Goal: Task Accomplishment & Management: Manage account settings

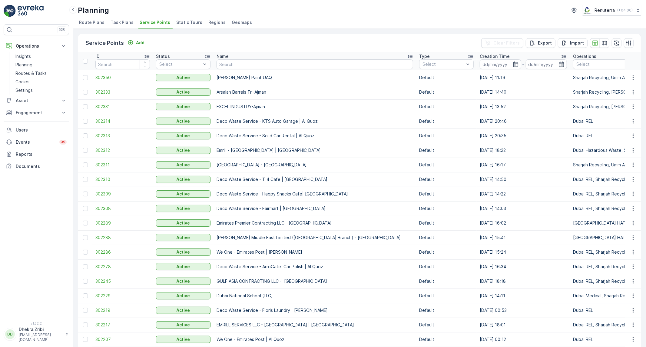
click at [252, 63] on input "text" at bounding box center [314, 64] width 196 height 10
type input "alno"
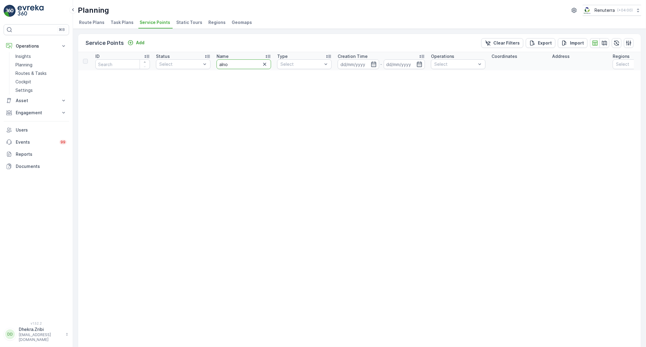
drag, startPoint x: 242, startPoint y: 63, endPoint x: 208, endPoint y: 58, distance: 34.8
type input "al"
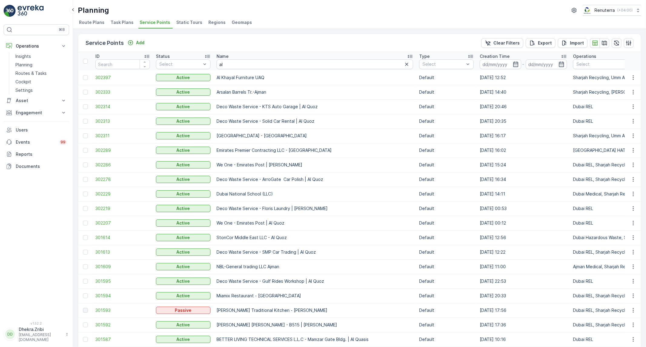
click at [233, 63] on input "al" at bounding box center [314, 64] width 196 height 10
type input "alnau"
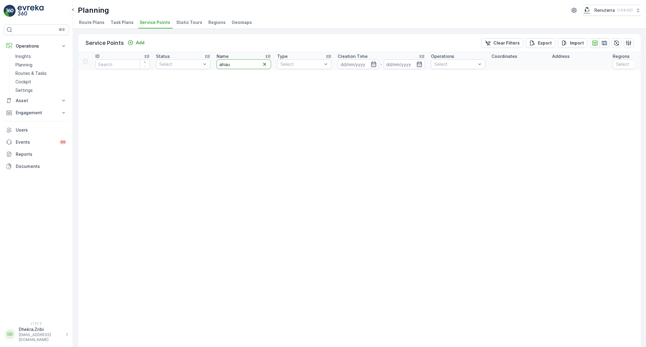
drag, startPoint x: 237, startPoint y: 62, endPoint x: 228, endPoint y: 64, distance: 10.1
click at [228, 64] on input "alnau" at bounding box center [243, 64] width 54 height 10
type input "alnua"
drag, startPoint x: 238, startPoint y: 65, endPoint x: 211, endPoint y: 65, distance: 27.6
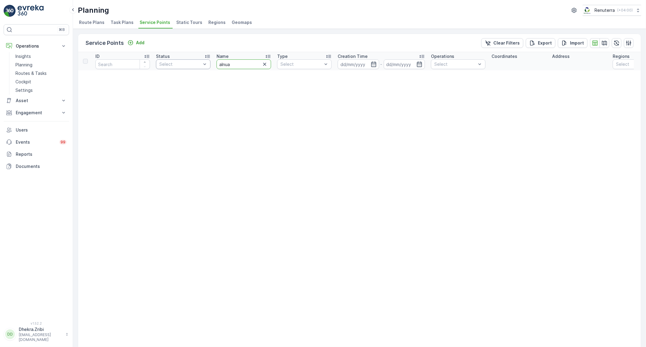
drag, startPoint x: 233, startPoint y: 65, endPoint x: 207, endPoint y: 65, distance: 26.6
type input "s."
click at [225, 63] on input "s." at bounding box center [243, 64] width 54 height 10
type input "s.a"
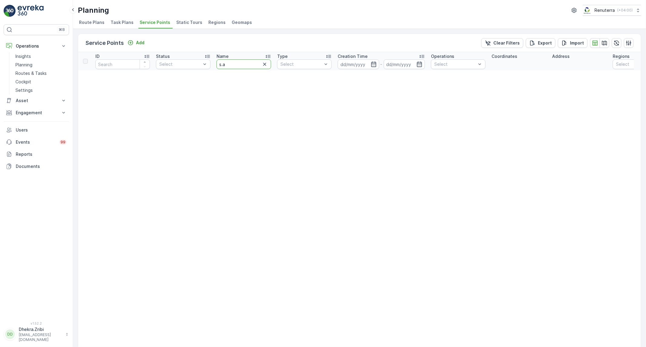
drag, startPoint x: 241, startPoint y: 64, endPoint x: 216, endPoint y: 65, distance: 24.2
click at [216, 65] on input "s.a" at bounding box center [243, 64] width 54 height 10
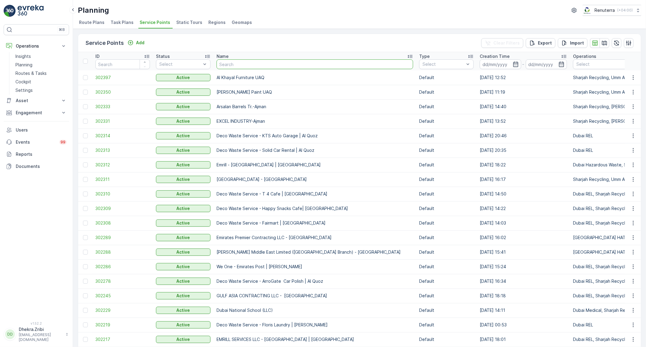
click at [241, 64] on input "text" at bounding box center [314, 64] width 196 height 10
type input "ansar"
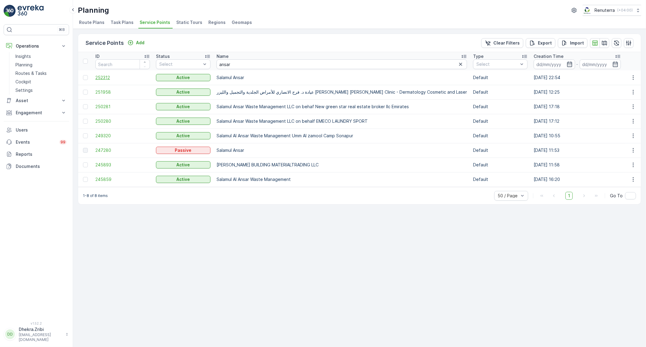
click at [99, 79] on span "252312" at bounding box center [122, 77] width 54 height 6
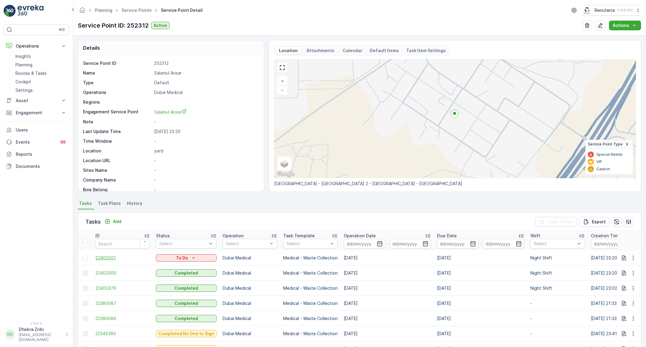
click at [113, 256] on span "22402501" at bounding box center [122, 258] width 54 height 6
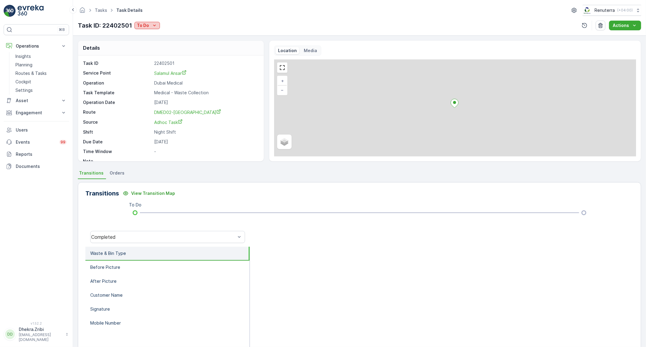
click at [146, 23] on p "To Do" at bounding box center [143, 25] width 12 height 6
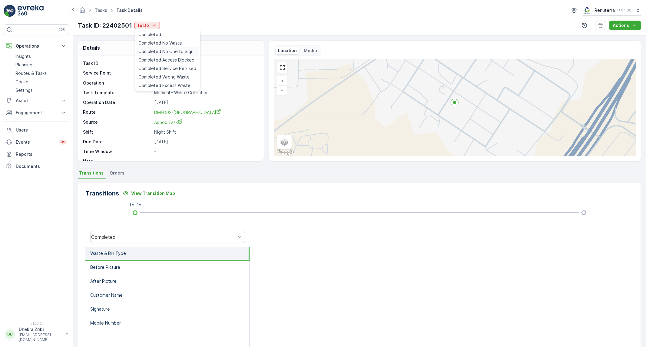
click at [157, 53] on span "Completed No One to Sign" at bounding box center [166, 51] width 55 height 6
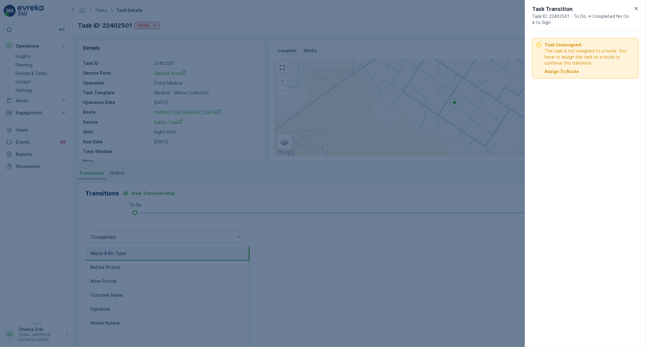
click at [553, 74] on p "Assign To Route" at bounding box center [561, 71] width 35 height 6
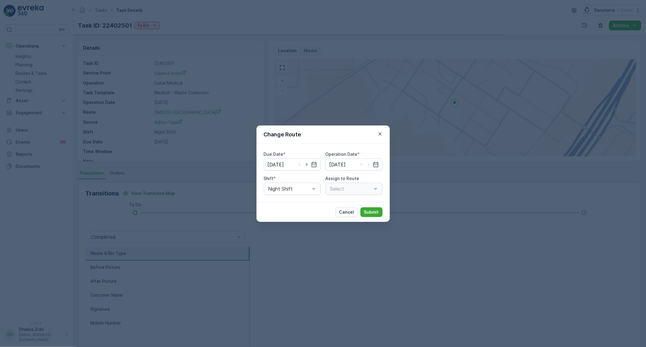
type input "[DATE]"
click at [301, 201] on div "Day Shift" at bounding box center [292, 203] width 50 height 5
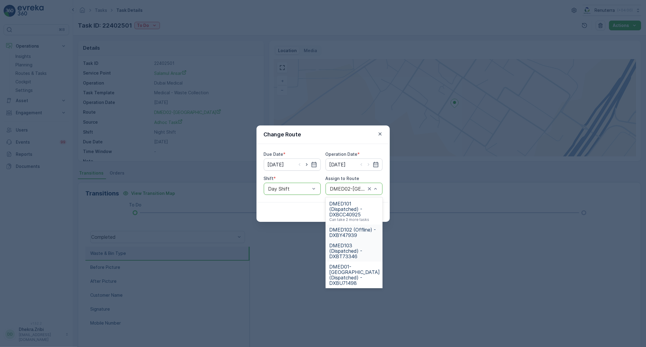
scroll to position [34, 0]
click at [357, 236] on span "DMED01-[GEOGRAPHIC_DATA] (Dispatched) - DXBU71498" at bounding box center [354, 241] width 51 height 22
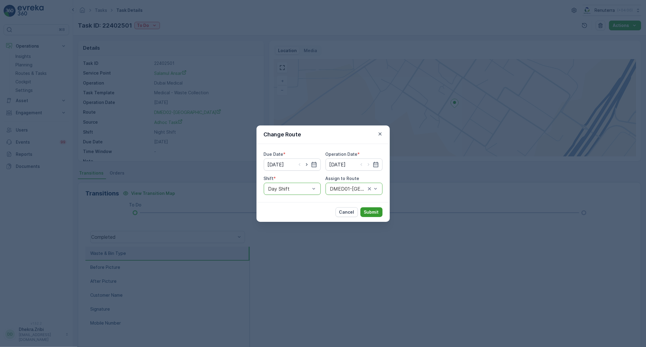
click at [376, 210] on p "Submit" at bounding box center [371, 212] width 15 height 6
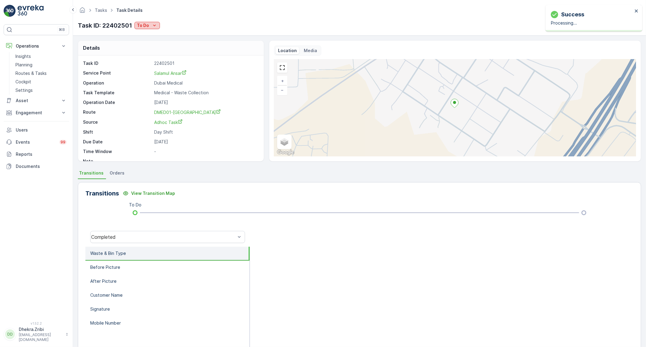
click at [153, 28] on icon "To Do" at bounding box center [154, 25] width 6 height 6
click at [183, 49] on span "Completed No One to Sign" at bounding box center [166, 51] width 55 height 6
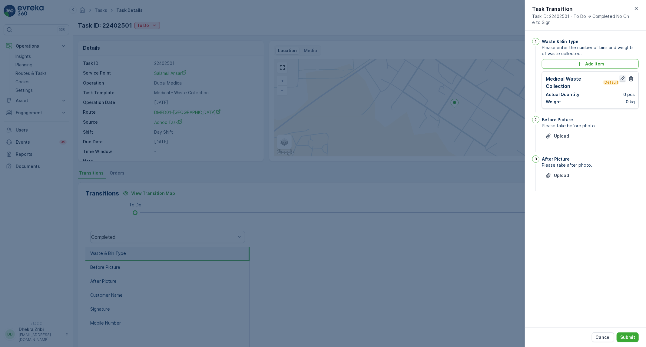
click at [625, 81] on icon "button" at bounding box center [622, 78] width 5 height 5
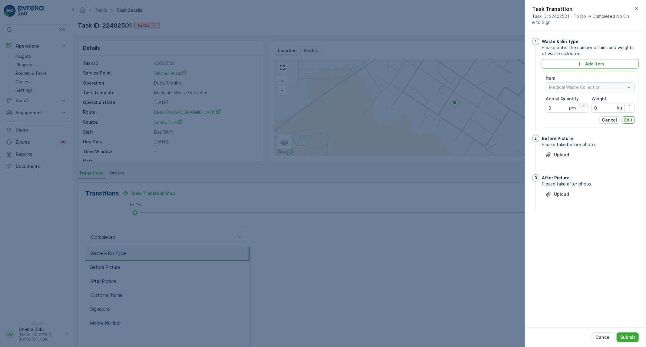
click at [585, 107] on icon "button" at bounding box center [584, 106] width 4 height 4
type Quantity "1"
drag, startPoint x: 600, startPoint y: 110, endPoint x: 592, endPoint y: 111, distance: 7.3
click at [592, 111] on input "0" at bounding box center [612, 108] width 43 height 10
drag, startPoint x: 597, startPoint y: 105, endPoint x: 588, endPoint y: 113, distance: 12.5
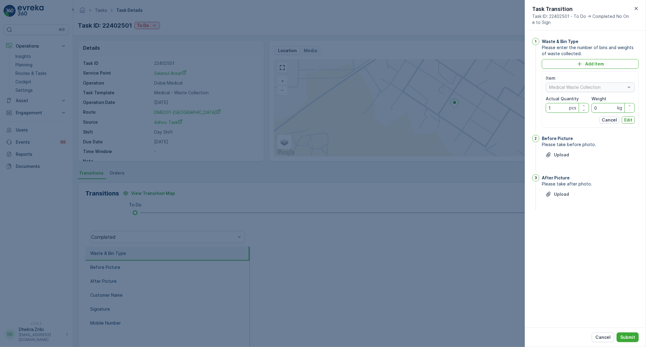
click at [588, 113] on div "Item Medical Waste Collection Actual Quantity 1 pcs Weight 0 kg Cancel Edit" at bounding box center [589, 99] width 89 height 48
drag, startPoint x: 609, startPoint y: 109, endPoint x: 592, endPoint y: 109, distance: 17.0
click at [592, 109] on input "0" at bounding box center [612, 108] width 43 height 10
click at [597, 108] on input "Weight" at bounding box center [612, 108] width 43 height 10
type input "0"
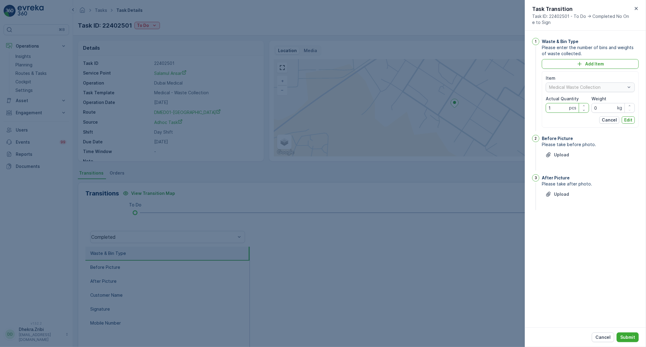
click at [608, 342] on div "Cancel Submit" at bounding box center [585, 337] width 121 height 20
click at [607, 335] on p "Cancel" at bounding box center [602, 337] width 15 height 6
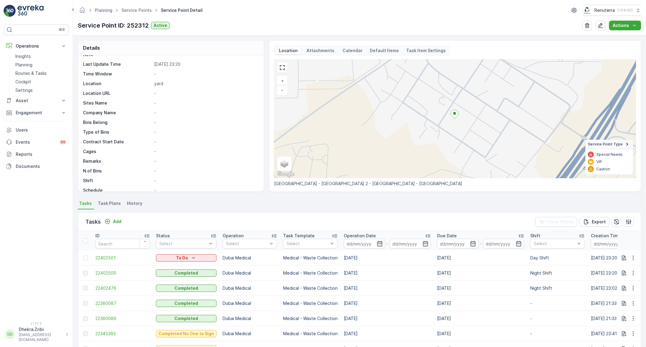
scroll to position [67, 0]
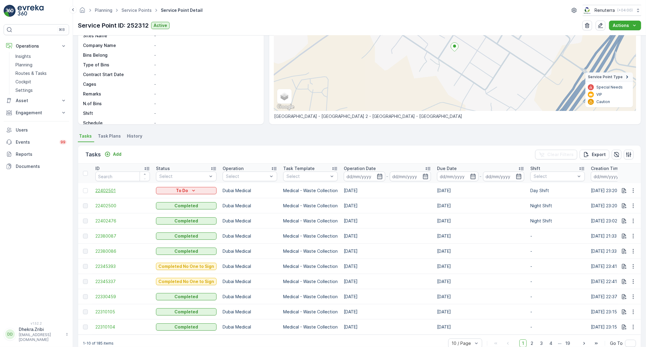
click at [107, 191] on span "22402501" at bounding box center [122, 190] width 54 height 6
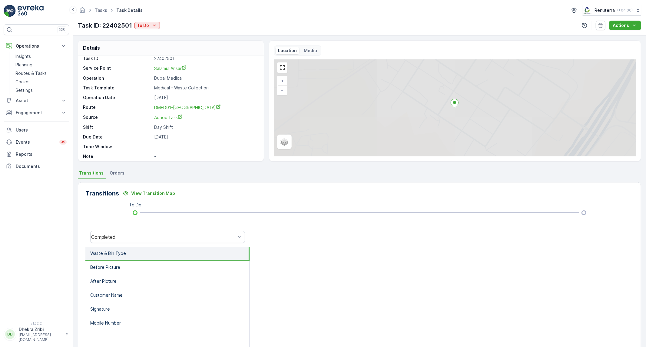
scroll to position [8, 0]
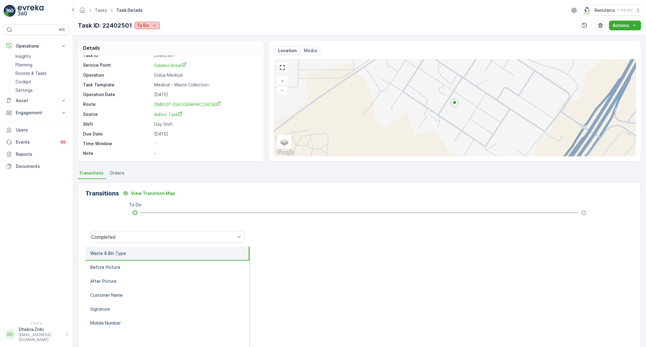
click at [145, 27] on p "To Do" at bounding box center [143, 25] width 12 height 6
click at [169, 50] on span "Completed No One to Sign" at bounding box center [166, 51] width 55 height 6
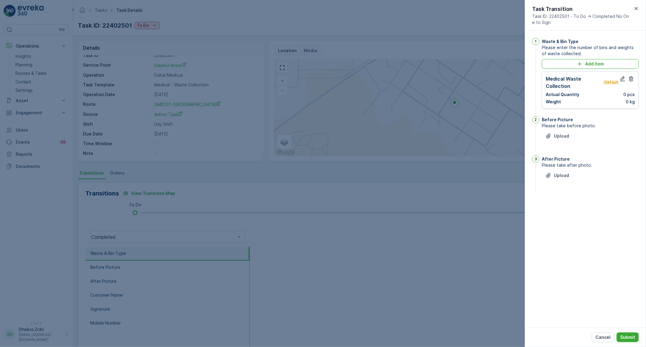
click at [454, 178] on div at bounding box center [323, 173] width 646 height 347
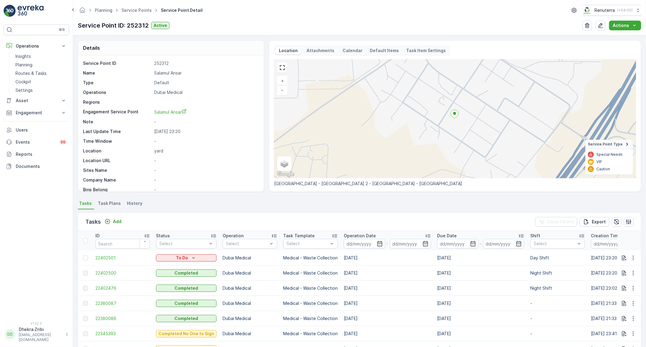
click at [107, 253] on td "22402501" at bounding box center [122, 257] width 61 height 15
click at [105, 259] on span "22402501" at bounding box center [122, 258] width 54 height 6
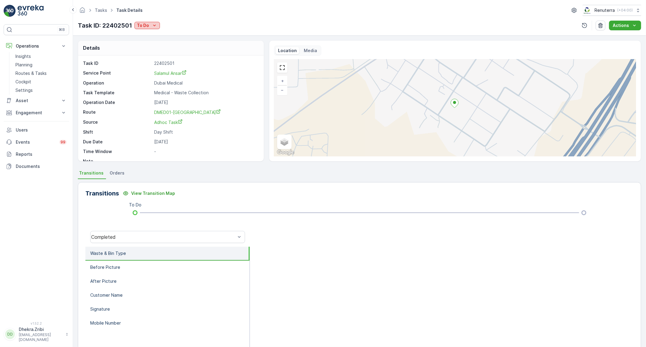
click at [147, 24] on p "To Do" at bounding box center [143, 25] width 12 height 6
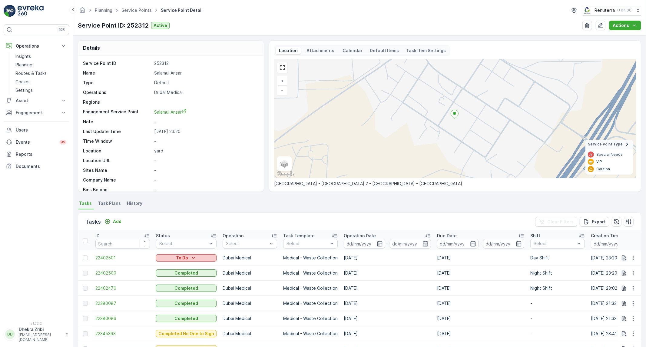
click at [176, 255] on p "To Do" at bounding box center [182, 258] width 12 height 6
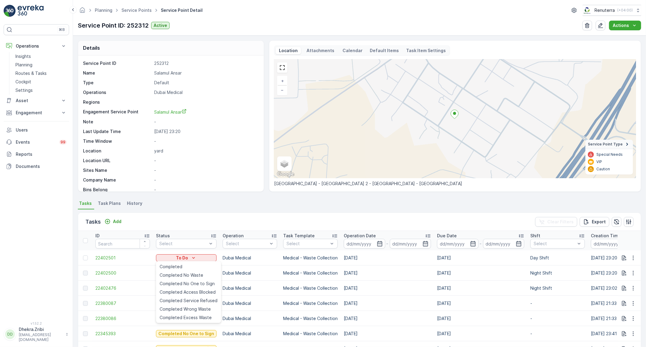
click at [437, 216] on div "Tasks Add Clear Filters Export" at bounding box center [359, 222] width 562 height 18
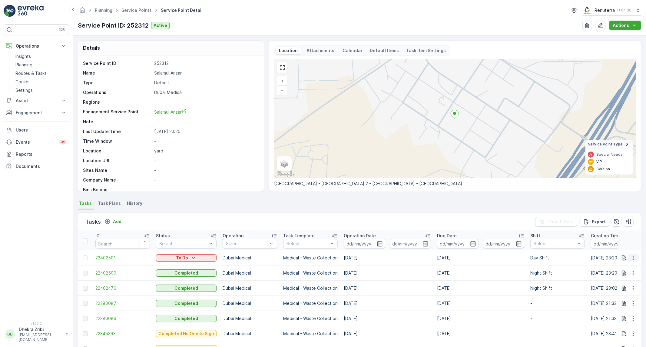
click at [635, 259] on button "button" at bounding box center [633, 257] width 11 height 7
click at [634, 259] on icon "button" at bounding box center [633, 258] width 6 height 6
click at [621, 266] on span "See More Details" at bounding box center [620, 266] width 35 height 6
click at [622, 259] on icon "button" at bounding box center [624, 257] width 5 height 5
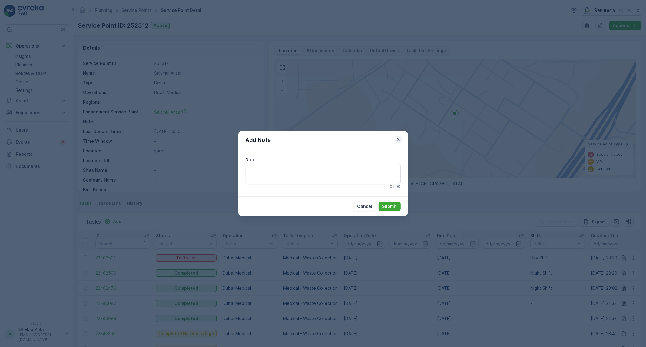
click at [400, 138] on icon "button" at bounding box center [398, 139] width 6 height 6
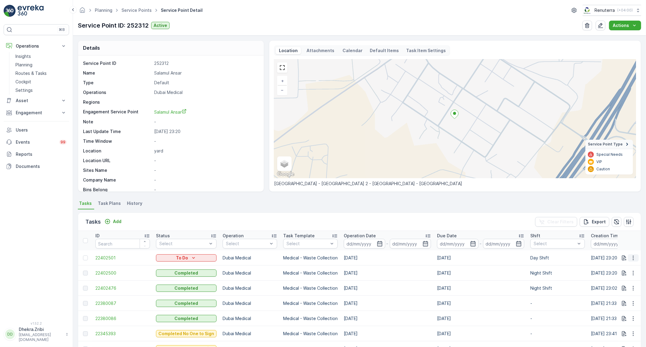
click at [631, 258] on icon "button" at bounding box center [633, 258] width 6 height 6
click at [621, 284] on span "Change Route" at bounding box center [617, 283] width 29 height 6
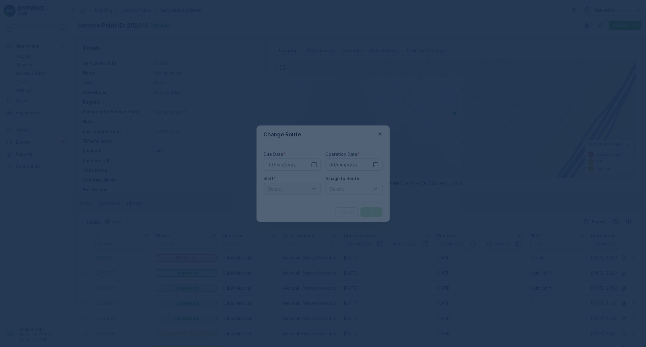
click at [316, 186] on div at bounding box center [323, 173] width 646 height 347
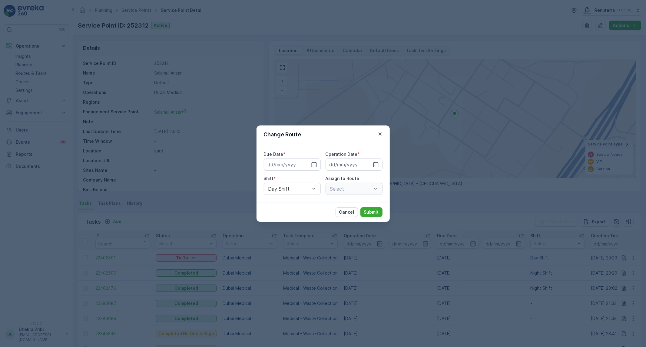
type input "[DATE]"
click at [299, 211] on div "Night Shift" at bounding box center [292, 213] width 50 height 5
click at [376, 209] on p "Submit" at bounding box center [371, 212] width 15 height 6
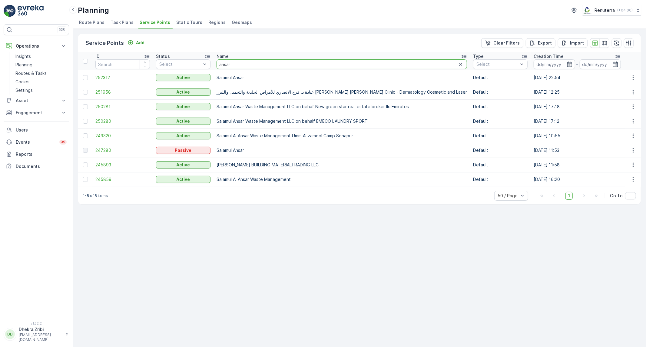
drag, startPoint x: 257, startPoint y: 59, endPoint x: 206, endPoint y: 70, distance: 52.7
type input "now"
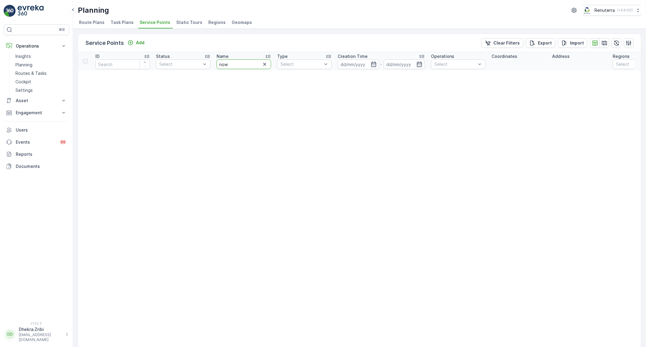
drag, startPoint x: 222, startPoint y: 67, endPoint x: 211, endPoint y: 68, distance: 11.2
type input "al"
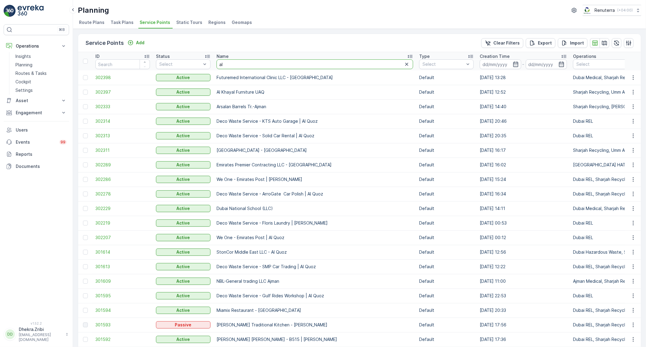
click at [227, 68] on input "al" at bounding box center [314, 64] width 196 height 10
type input "al n"
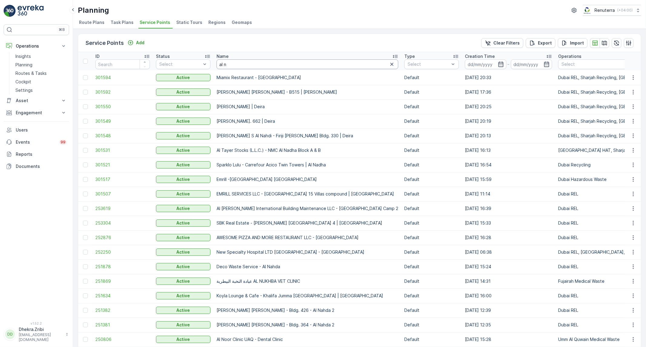
click at [240, 64] on input "al n" at bounding box center [307, 64] width 182 height 10
type input "al naw"
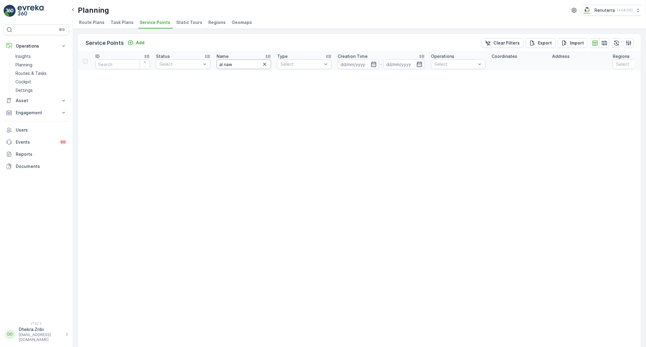
click at [232, 63] on input "al naw" at bounding box center [243, 64] width 54 height 10
click at [229, 67] on input "al naw" at bounding box center [243, 64] width 54 height 10
type input "al now"
click at [234, 64] on input "al now" at bounding box center [243, 64] width 54 height 10
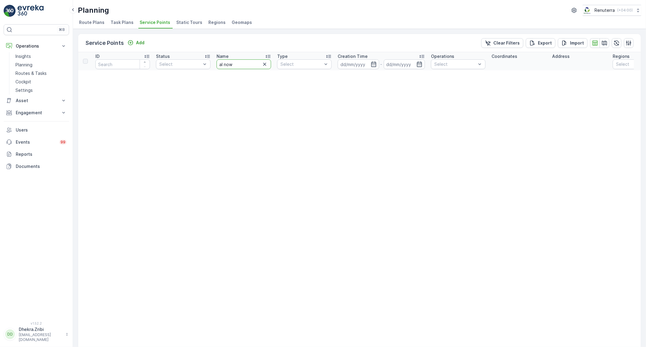
click at [234, 64] on input "al now" at bounding box center [243, 64] width 54 height 10
type input "al nu"
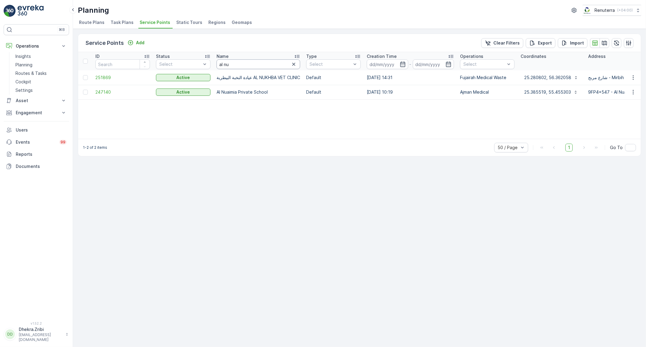
click at [226, 64] on input "al nu" at bounding box center [258, 64] width 84 height 10
type input "al nou"
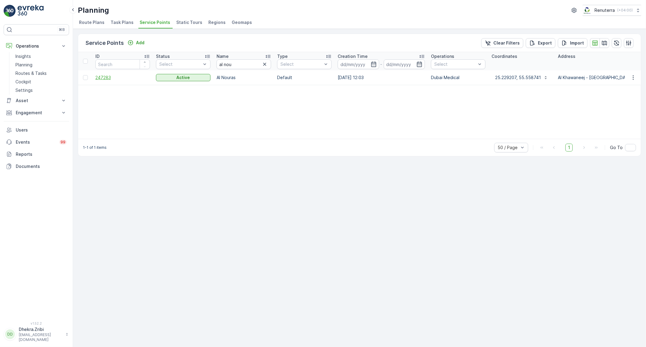
click at [106, 74] on span "247283" at bounding box center [122, 77] width 54 height 6
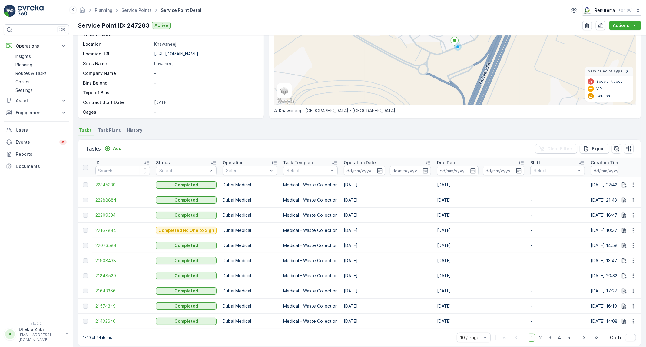
scroll to position [85, 0]
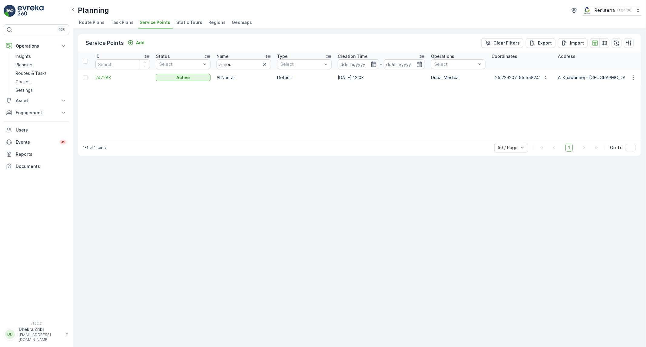
click at [371, 63] on icon "button" at bounding box center [374, 64] width 6 height 6
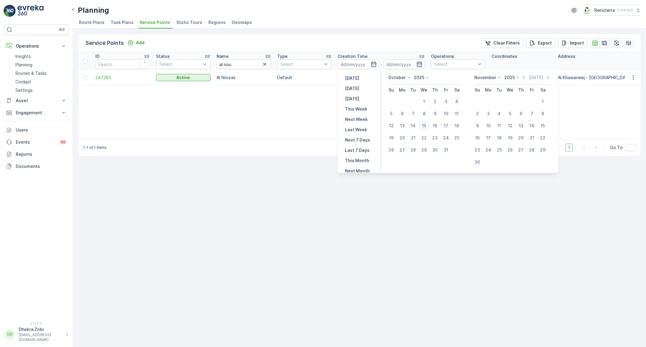
click at [423, 124] on div "15" at bounding box center [424, 126] width 10 height 10
type input "[DATE]"
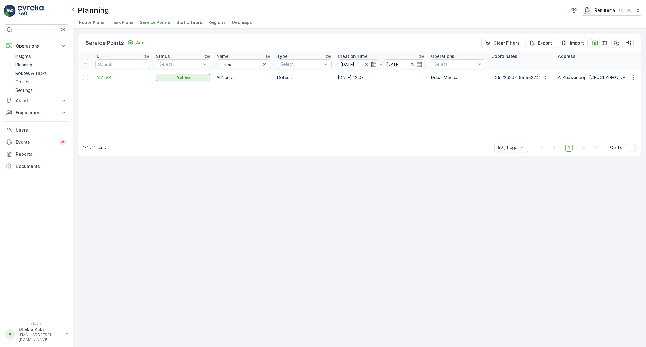
type input "[DATE]"
click at [404, 22] on ul "Route Plans Task Plans Service Points Static Tours Regions Geomaps" at bounding box center [357, 23] width 558 height 10
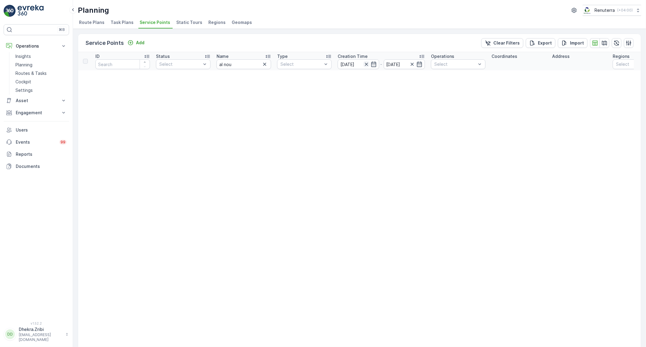
click at [367, 63] on icon "button" at bounding box center [365, 64] width 3 height 3
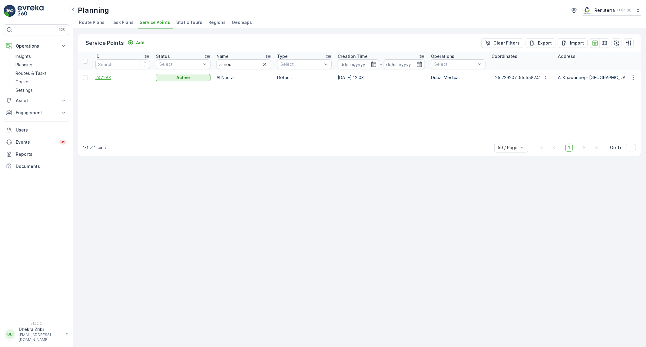
click at [101, 79] on span "247283" at bounding box center [122, 77] width 54 height 6
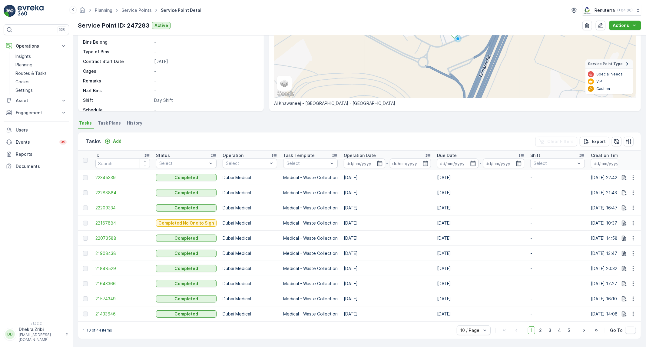
scroll to position [85, 0]
click at [122, 137] on button "Add" at bounding box center [113, 140] width 22 height 7
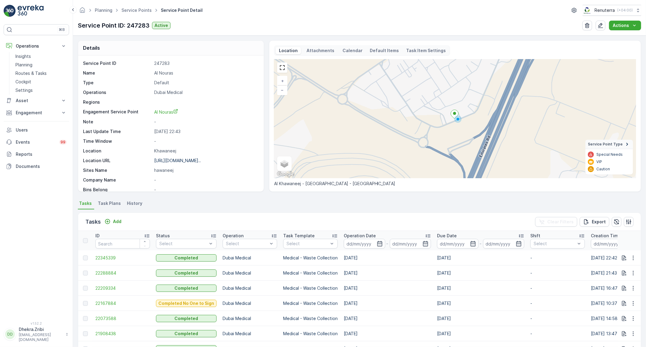
click at [111, 205] on span "Task Plans" at bounding box center [109, 203] width 23 height 6
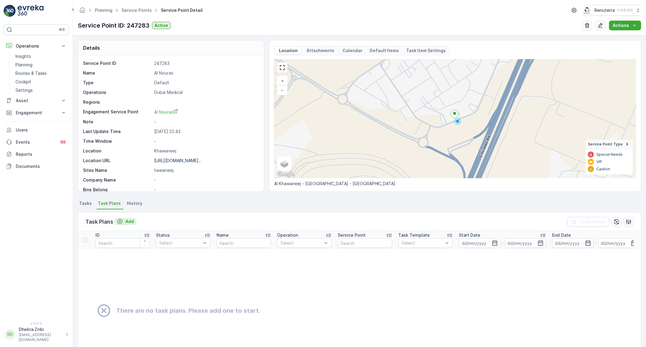
click at [126, 223] on p "Add" at bounding box center [129, 221] width 8 height 6
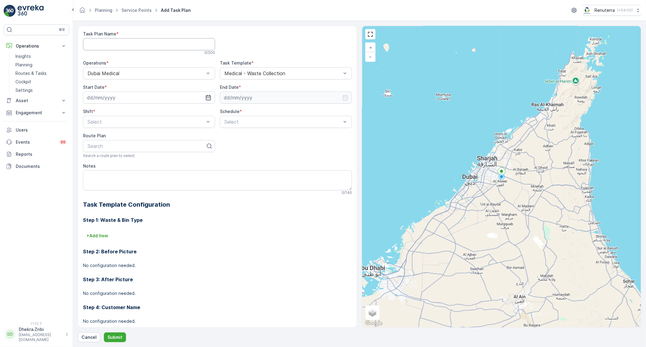
click at [171, 46] on Name "Task Plan Name" at bounding box center [149, 44] width 132 height 12
click at [272, 37] on div at bounding box center [286, 43] width 132 height 24
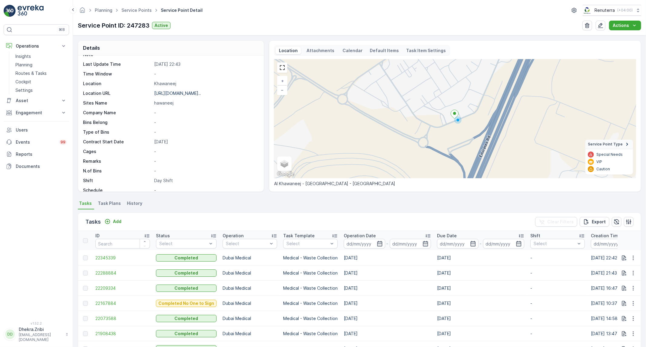
scroll to position [67, 0]
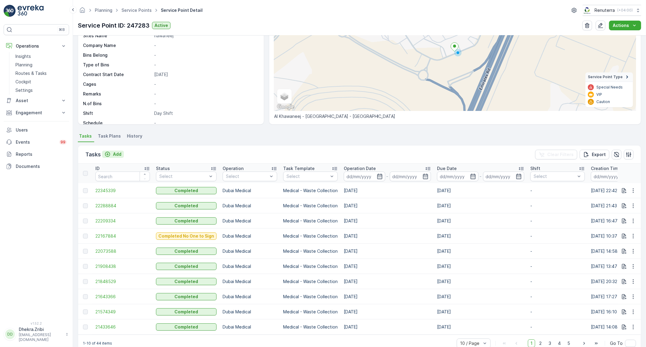
click at [114, 156] on p "Add" at bounding box center [117, 154] width 8 height 6
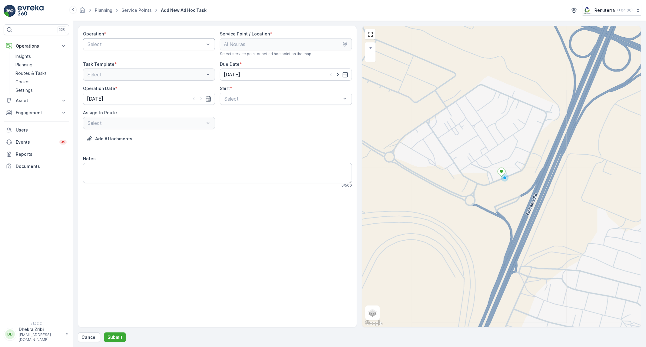
click at [146, 48] on div "Select" at bounding box center [149, 44] width 132 height 12
click at [127, 111] on div "Dubai Medical" at bounding box center [149, 110] width 125 height 5
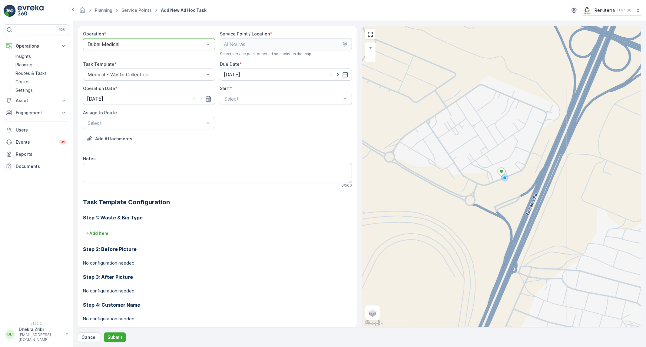
click at [207, 96] on icon "button" at bounding box center [208, 99] width 6 height 6
click at [259, 115] on div "Day Shift" at bounding box center [285, 113] width 125 height 5
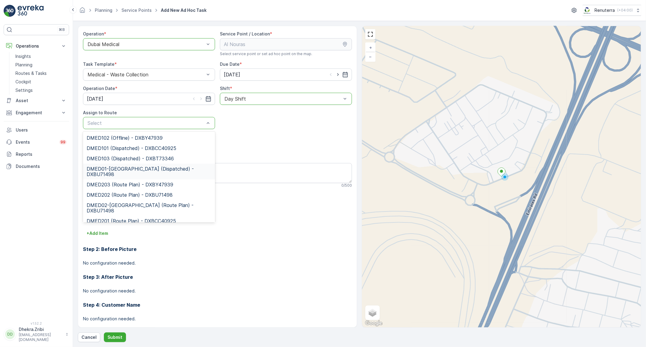
click at [149, 167] on span "DMED01-[GEOGRAPHIC_DATA] (Dispatched) - DXBU71498" at bounding box center [149, 171] width 125 height 11
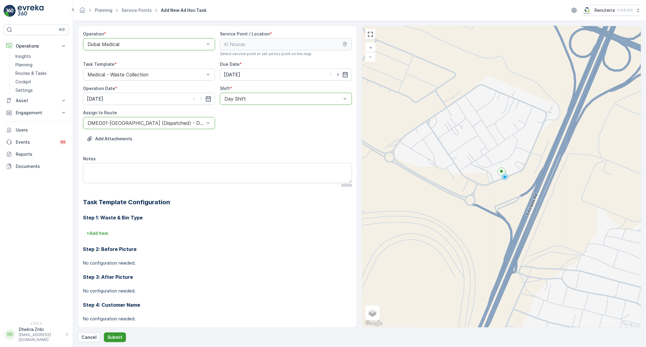
click at [120, 335] on p "Submit" at bounding box center [114, 337] width 15 height 6
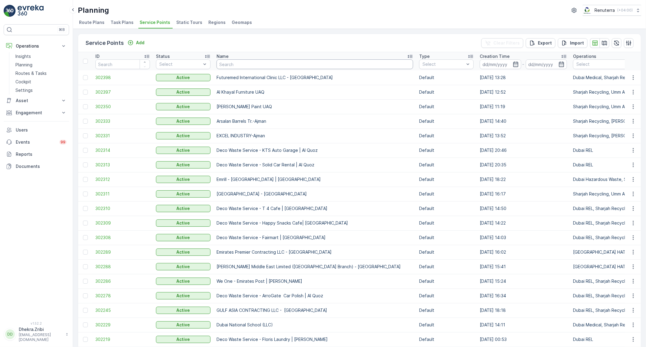
click at [318, 63] on input "text" at bounding box center [314, 64] width 196 height 10
type input "alnou"
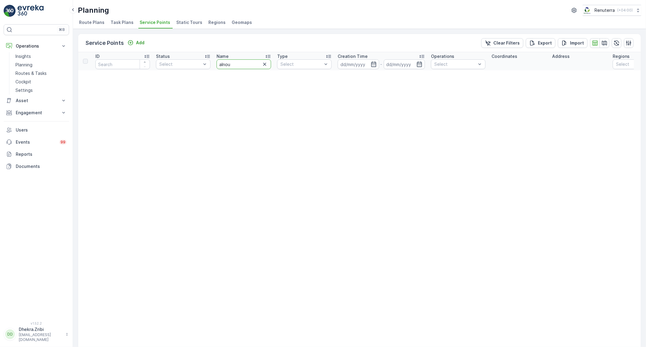
click at [229, 64] on input "alnou" at bounding box center [243, 64] width 54 height 10
type input "al nou"
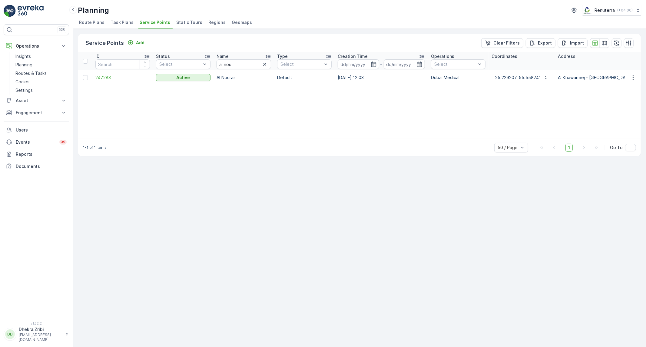
click at [110, 73] on td "247283" at bounding box center [122, 77] width 61 height 15
click at [107, 77] on span "247283" at bounding box center [122, 77] width 54 height 6
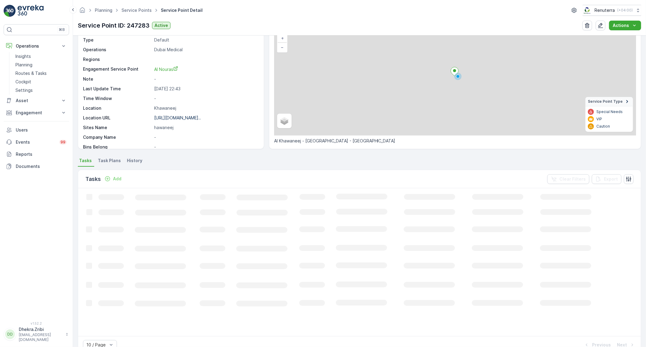
scroll to position [56, 0]
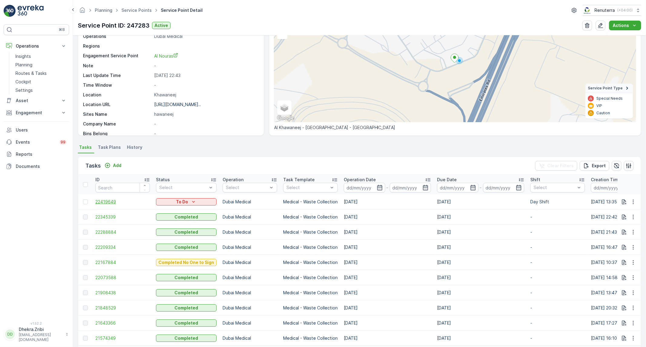
click at [105, 200] on span "22419649" at bounding box center [122, 202] width 54 height 6
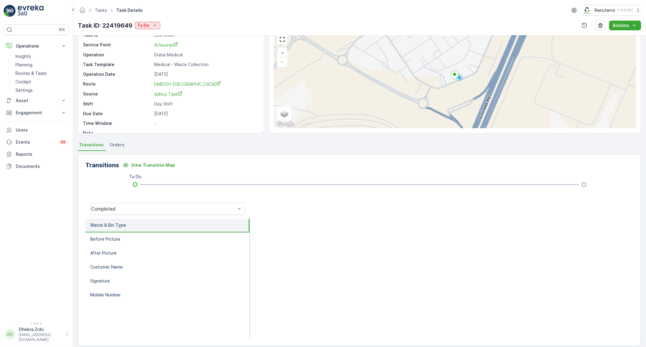
scroll to position [35, 0]
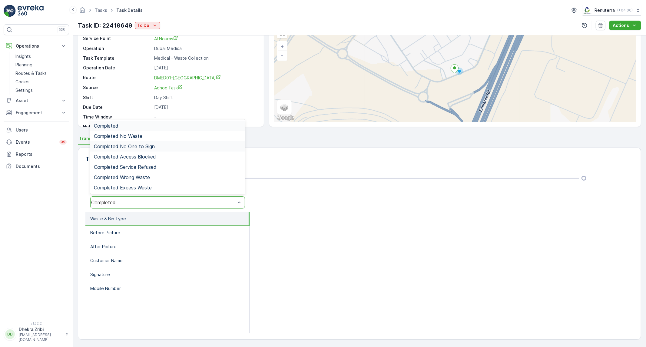
click at [159, 148] on div "Completed No One to Sign" at bounding box center [167, 145] width 147 height 5
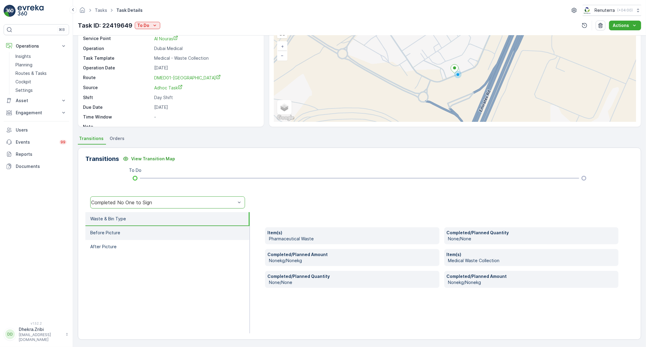
click at [133, 231] on li "Before Picture" at bounding box center [167, 233] width 164 height 14
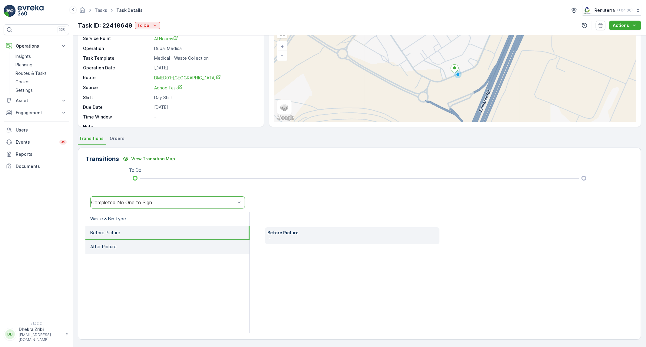
click at [132, 240] on li "After Picture" at bounding box center [167, 247] width 164 height 14
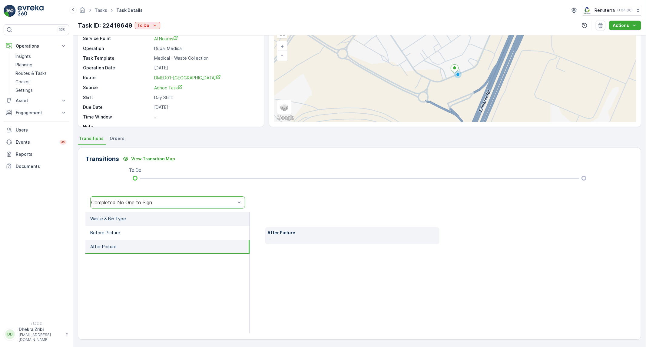
click at [138, 215] on li "Waste & Bin Type" at bounding box center [167, 219] width 164 height 14
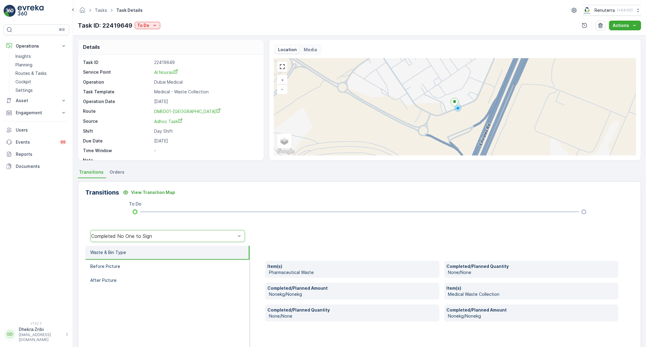
scroll to position [0, 0]
click at [149, 28] on p "To Do" at bounding box center [143, 25] width 12 height 6
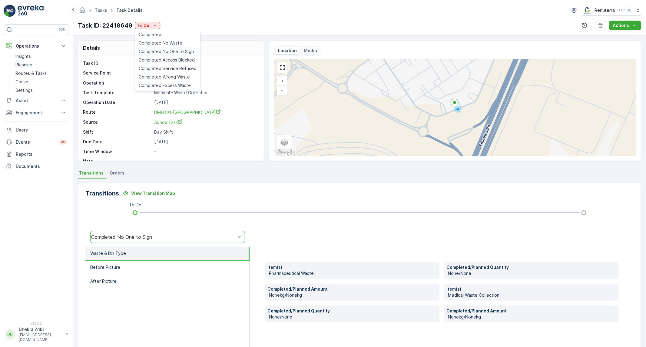
click at [160, 48] on span "Completed No One to Sign" at bounding box center [166, 51] width 55 height 6
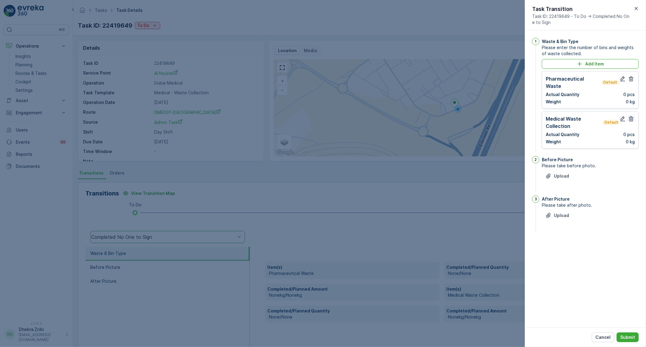
click at [633, 116] on icon "button" at bounding box center [631, 118] width 5 height 5
click at [624, 76] on icon "button" at bounding box center [622, 79] width 6 height 6
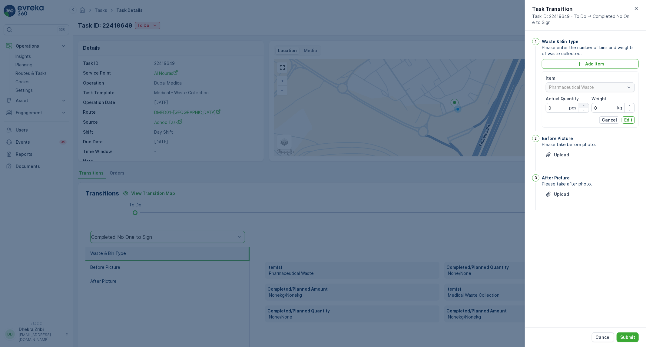
click at [585, 107] on div "button" at bounding box center [584, 106] width 10 height 4
type Quantity "1"
drag, startPoint x: 605, startPoint y: 105, endPoint x: 591, endPoint y: 109, distance: 15.1
click at [591, 109] on input "0" at bounding box center [612, 108] width 43 height 10
click at [598, 110] on input "0" at bounding box center [612, 108] width 43 height 10
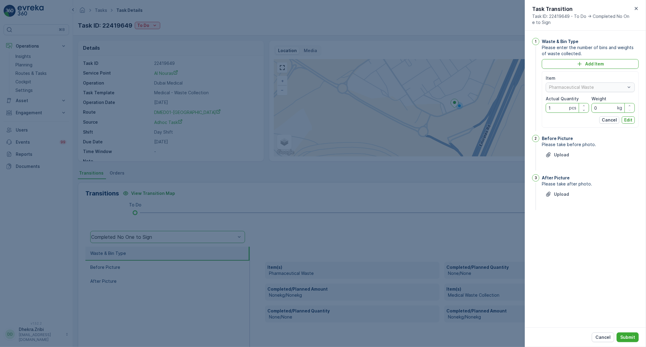
drag, startPoint x: 598, startPoint y: 108, endPoint x: 588, endPoint y: 108, distance: 10.0
click at [588, 108] on div "Item Pharmaceutical Waste Actual Quantity 1 pcs Weight 0 kg" at bounding box center [589, 94] width 89 height 38
drag, startPoint x: 600, startPoint y: 110, endPoint x: 577, endPoint y: 103, distance: 23.6
click at [577, 103] on div "Item Pharmaceutical Waste Actual Quantity 1 pcs Weight 0 kg" at bounding box center [589, 94] width 89 height 38
drag, startPoint x: 605, startPoint y: 105, endPoint x: 593, endPoint y: 109, distance: 12.3
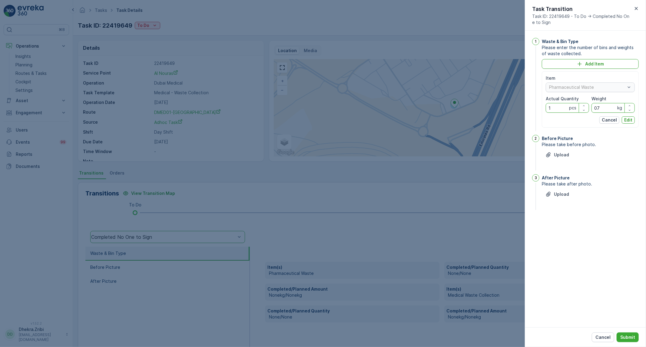
click at [593, 109] on input "07" at bounding box center [612, 108] width 43 height 10
type input "711"
click at [628, 120] on p "Edit" at bounding box center [628, 120] width 8 height 6
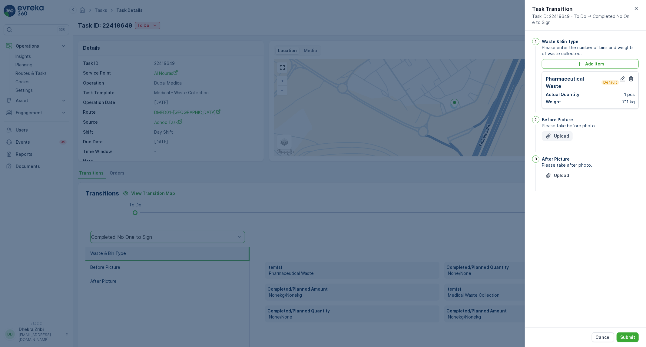
click at [566, 133] on p "Upload" at bounding box center [561, 136] width 15 height 6
click at [552, 208] on button "Upload" at bounding box center [557, 206] width 31 height 10
click at [626, 335] on p "Submit" at bounding box center [627, 337] width 15 height 6
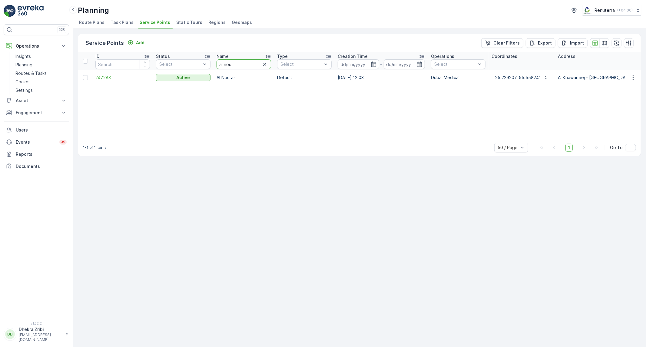
drag, startPoint x: 243, startPoint y: 68, endPoint x: 211, endPoint y: 66, distance: 32.7
type input "ansar"
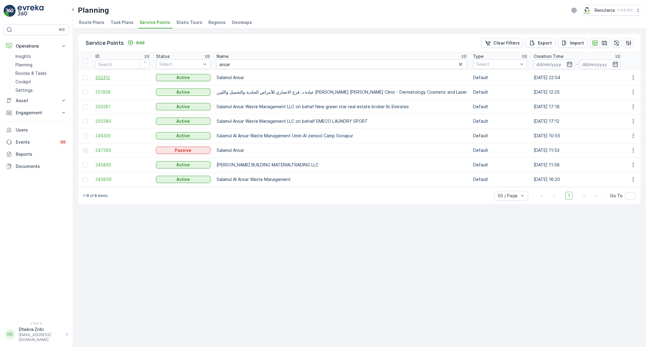
click at [108, 75] on span "252312" at bounding box center [122, 77] width 54 height 6
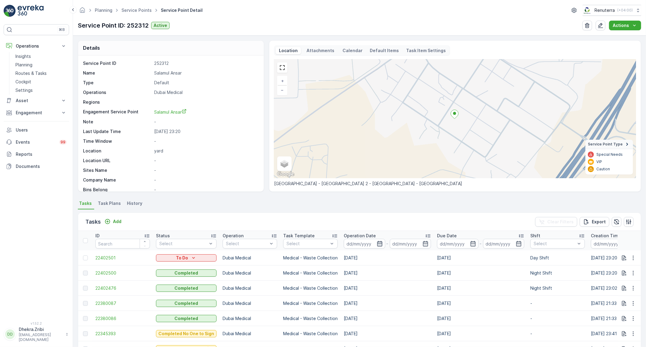
click at [380, 244] on icon "button" at bounding box center [379, 243] width 5 height 5
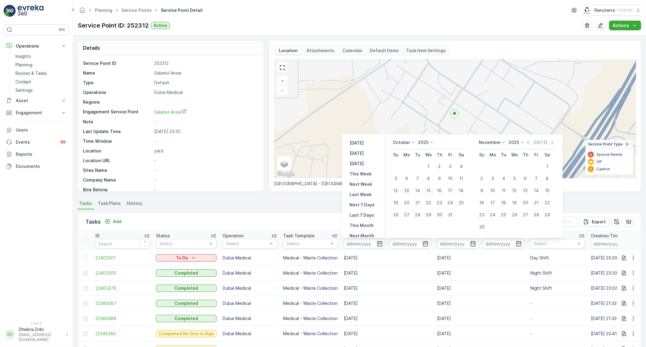
click at [409, 188] on div "13" at bounding box center [407, 191] width 10 height 10
type input "[DATE]"
click at [373, 15] on div "Planning Service Points Service Point Detail Renuterra ( +04:00 )" at bounding box center [359, 10] width 563 height 11
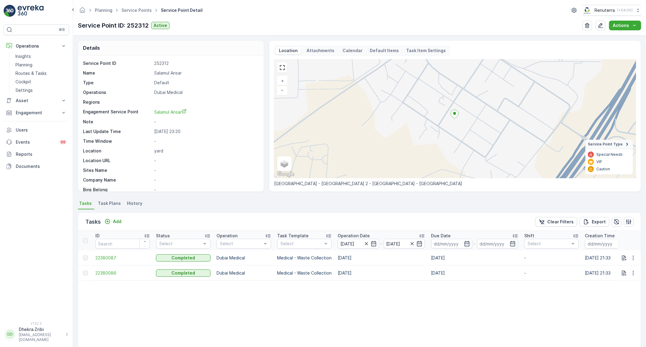
scroll to position [64, 0]
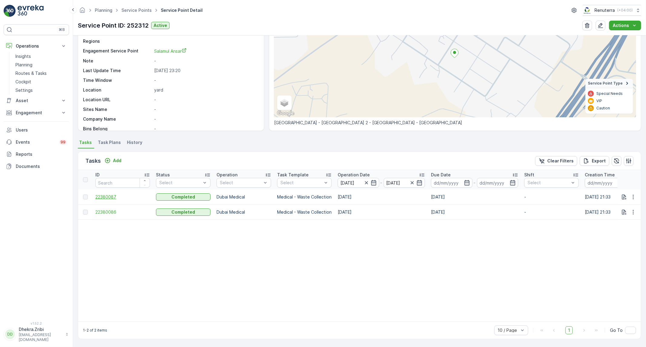
click at [106, 194] on span "22380087" at bounding box center [122, 197] width 54 height 6
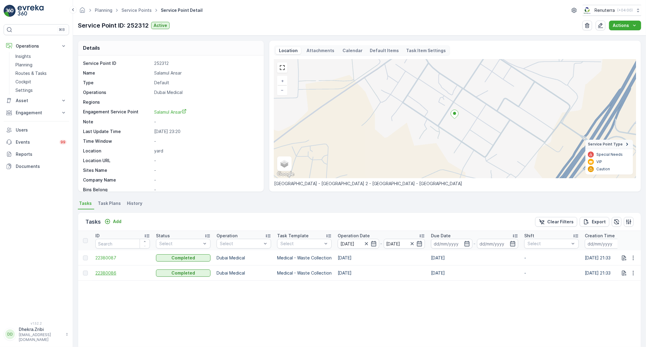
click at [110, 272] on span "22380086" at bounding box center [122, 273] width 54 height 6
click at [373, 241] on icon "button" at bounding box center [374, 243] width 6 height 6
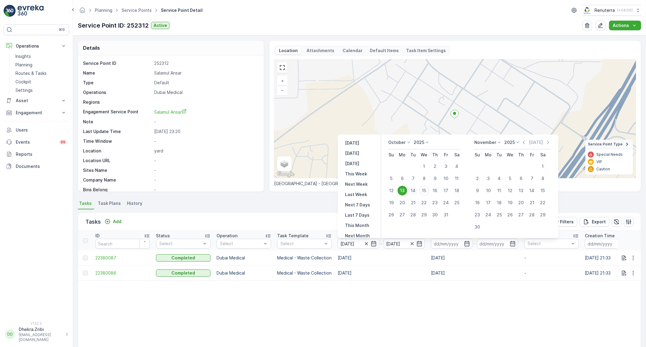
click at [415, 189] on div "14" at bounding box center [413, 191] width 10 height 10
type input "[DATE]"
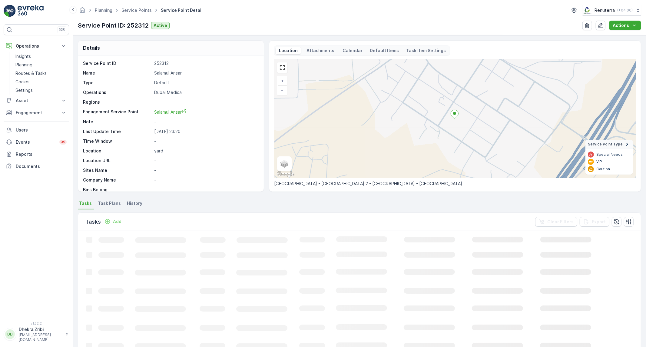
click at [377, 22] on div "Service Point ID: 252312 Active Actions" at bounding box center [359, 26] width 563 height 10
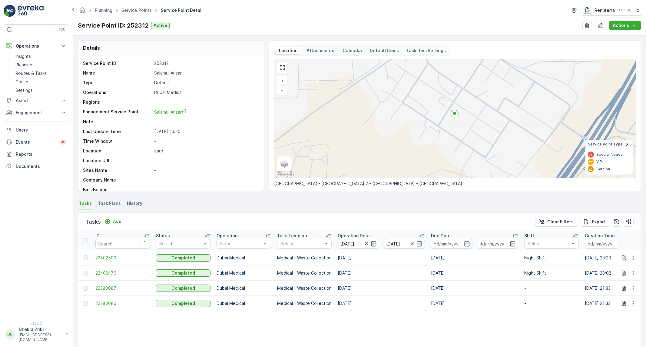
click at [375, 241] on icon "button" at bounding box center [374, 243] width 6 height 6
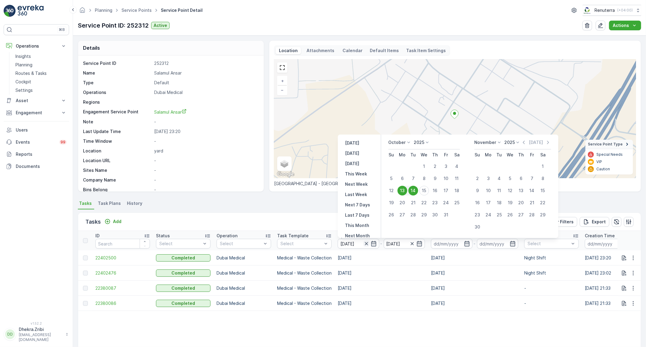
click at [367, 243] on icon "button" at bounding box center [366, 243] width 6 height 6
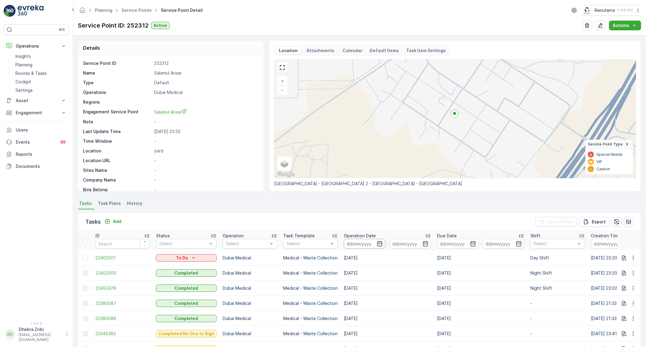
click at [380, 240] on input at bounding box center [364, 244] width 41 height 10
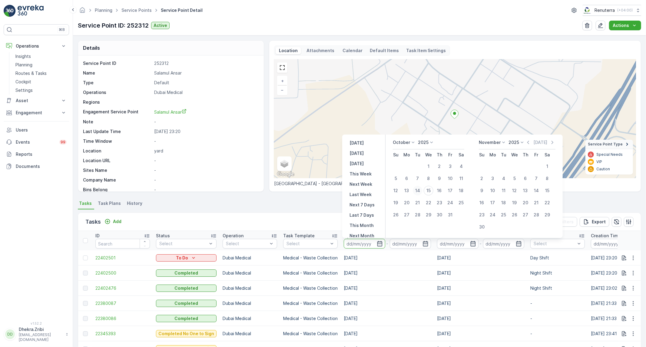
click at [420, 190] on div "14" at bounding box center [418, 191] width 10 height 10
type input "[DATE]"
click at [415, 14] on div "Planning Service Points Service Point Detail Renuterra ( +04:00 )" at bounding box center [359, 10] width 563 height 11
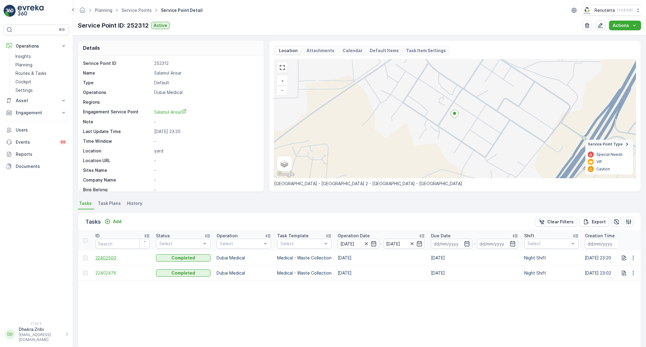
click at [110, 258] on span "22402500" at bounding box center [122, 258] width 54 height 6
click at [112, 274] on span "22402476" at bounding box center [122, 273] width 54 height 6
click at [372, 243] on icon "button" at bounding box center [373, 243] width 5 height 5
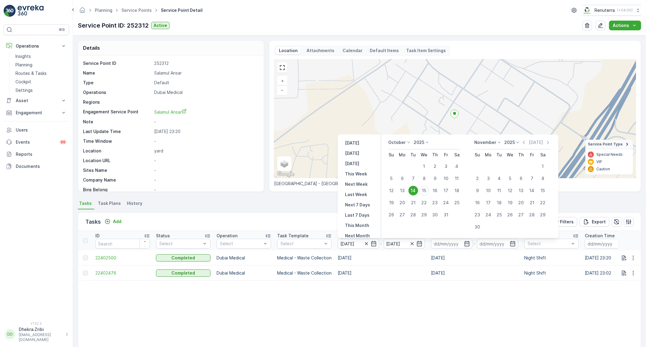
click at [416, 190] on div "14" at bounding box center [413, 191] width 10 height 10
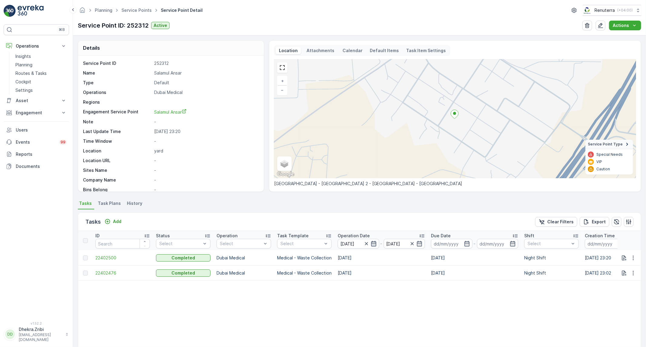
click at [376, 241] on icon "button" at bounding box center [374, 243] width 6 height 6
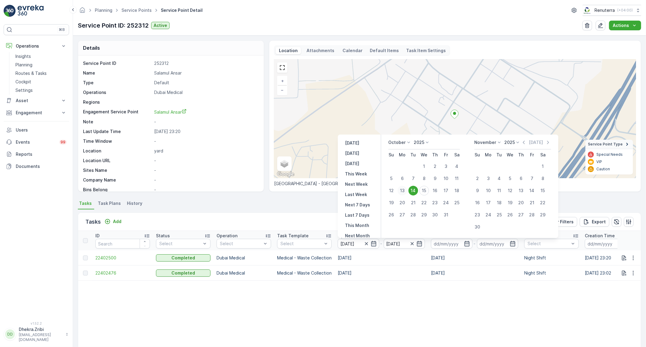
click at [404, 190] on div "13" at bounding box center [402, 191] width 10 height 10
type input "[DATE]"
click at [323, 22] on div "Service Point ID: 252312 Active Actions" at bounding box center [359, 26] width 563 height 10
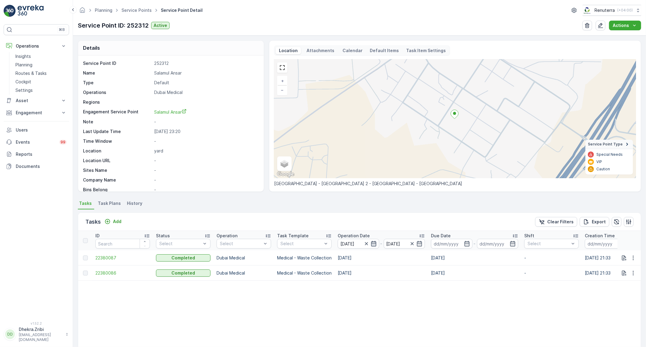
click at [373, 242] on icon "button" at bounding box center [373, 243] width 5 height 5
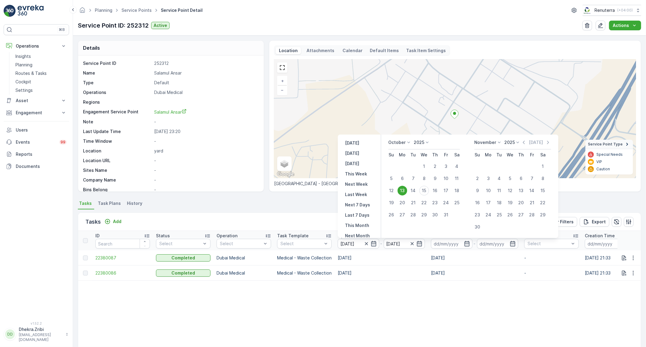
click at [401, 258] on td "[DATE]" at bounding box center [381, 257] width 93 height 15
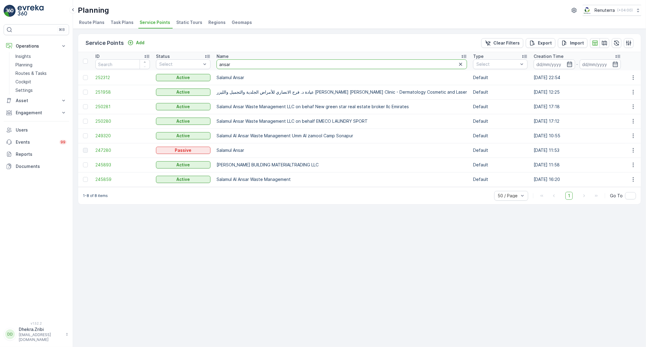
type input "G"
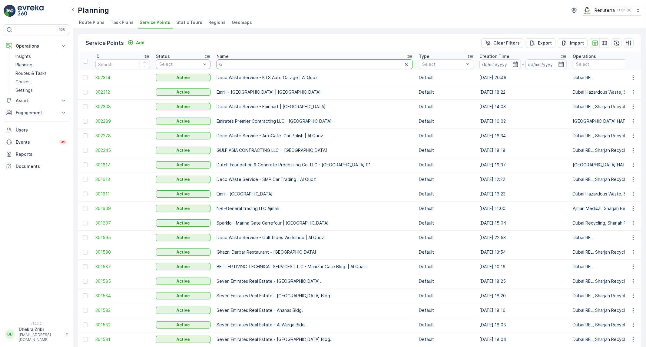
drag, startPoint x: 235, startPoint y: 64, endPoint x: 202, endPoint y: 65, distance: 33.0
type input "[PERSON_NAME]"
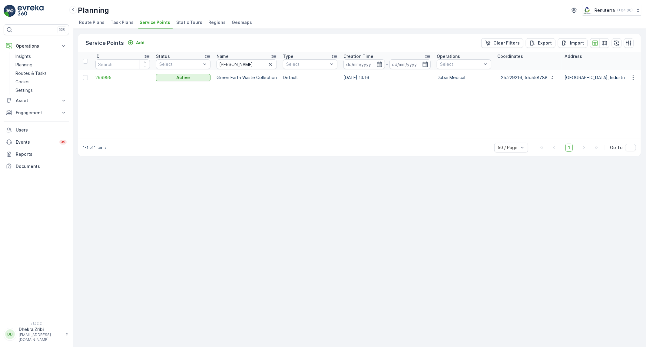
click at [105, 74] on td "299995" at bounding box center [122, 77] width 61 height 15
click at [105, 78] on span "299995" at bounding box center [122, 77] width 54 height 6
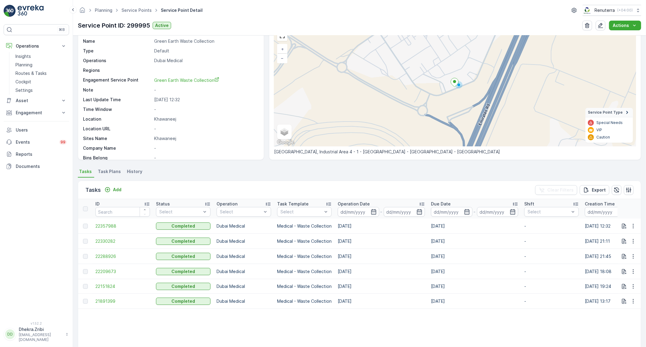
scroll to position [34, 0]
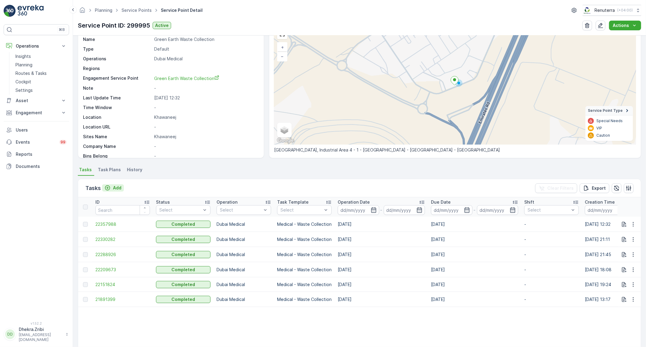
click at [109, 187] on icon "Add" at bounding box center [107, 188] width 6 height 6
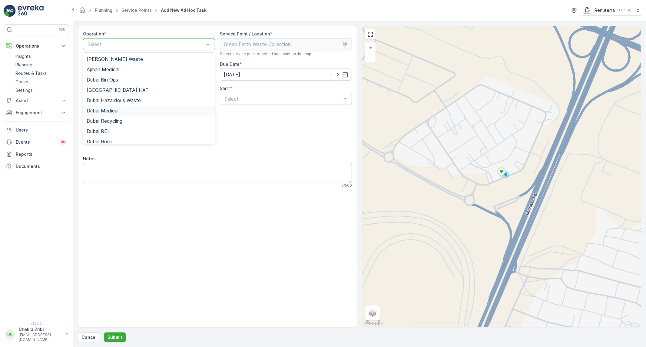
click at [104, 110] on span "Dubai Medical" at bounding box center [103, 110] width 32 height 5
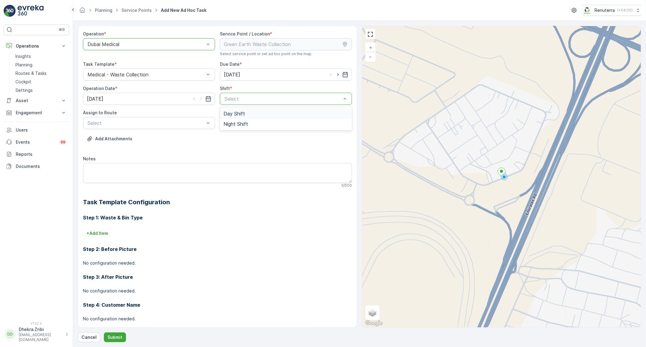
click at [303, 104] on div "Select" at bounding box center [286, 99] width 132 height 12
click at [284, 115] on div "Day Shift" at bounding box center [285, 113] width 125 height 5
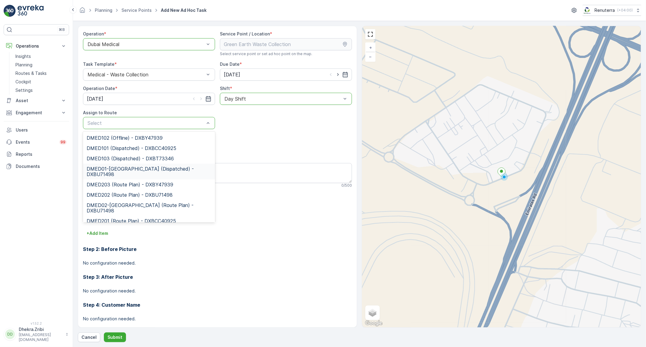
click at [153, 165] on div "DMED01-[GEOGRAPHIC_DATA] (Dispatched) - DXBU71498" at bounding box center [149, 171] width 132 height 16
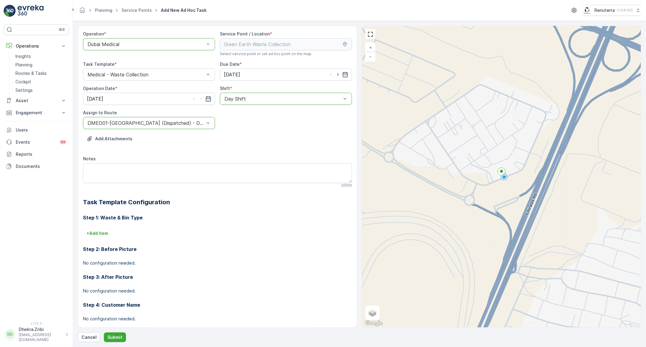
scroll to position [67, 0]
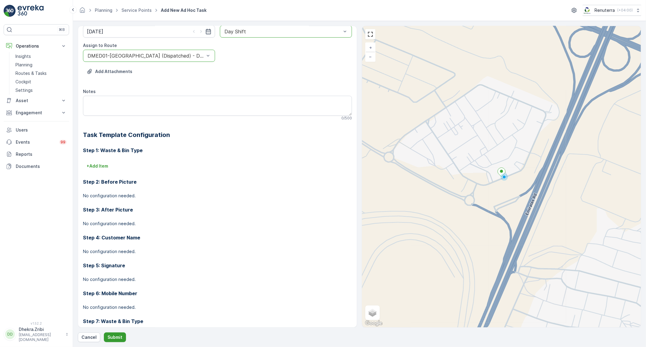
click at [117, 335] on p "Submit" at bounding box center [114, 337] width 15 height 6
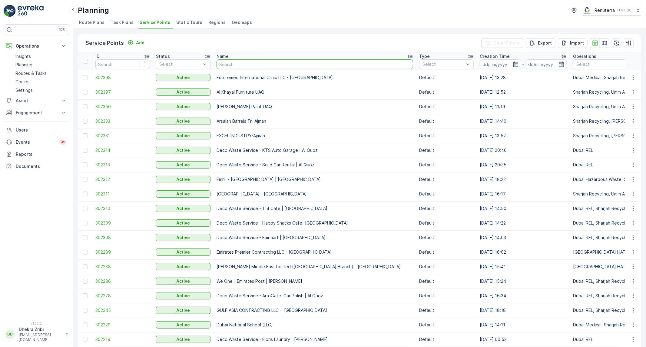
click at [220, 64] on input "text" at bounding box center [314, 64] width 196 height 10
type input "[PERSON_NAME]"
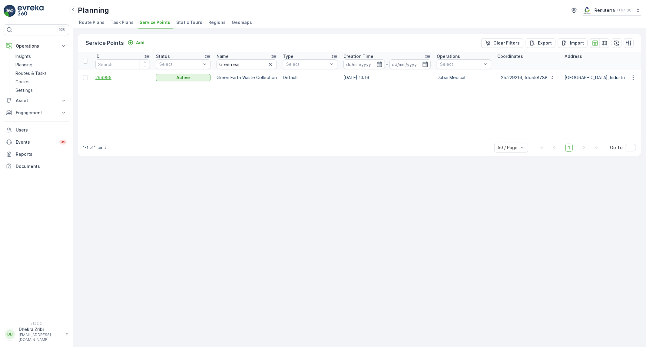
click at [103, 79] on span "299995" at bounding box center [122, 77] width 54 height 6
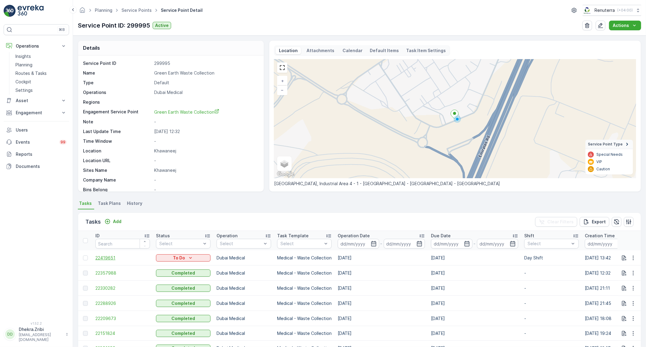
click at [110, 260] on span "22419651" at bounding box center [122, 258] width 54 height 6
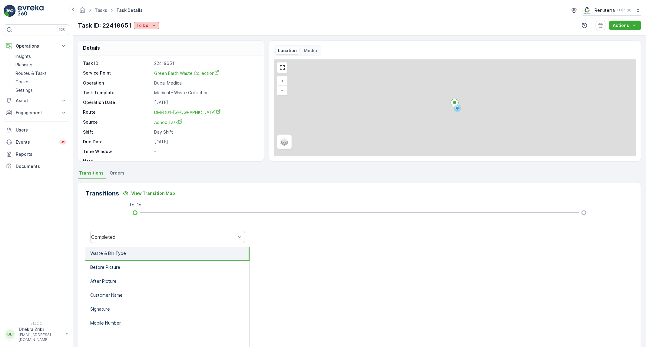
click at [143, 25] on p "To Do" at bounding box center [142, 25] width 12 height 6
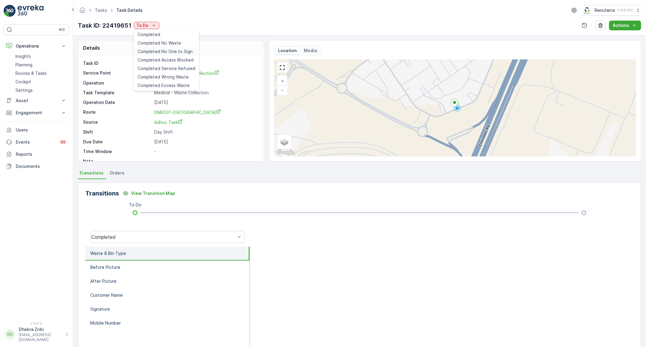
click at [153, 53] on span "Completed No One to Sign" at bounding box center [164, 51] width 55 height 6
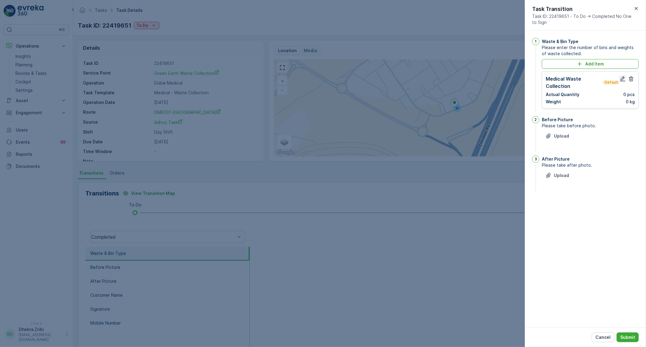
click at [620, 80] on icon "button" at bounding box center [622, 79] width 6 height 6
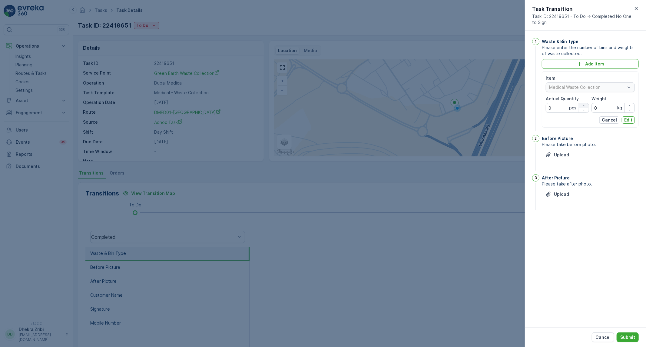
click at [582, 104] on div "button" at bounding box center [584, 106] width 10 height 4
type Quantity "1"
drag, startPoint x: 588, startPoint y: 107, endPoint x: 582, endPoint y: 107, distance: 5.8
click at [582, 107] on div "Item Medical Waste Collection Actual Quantity 1 pcs Weight 0 kg" at bounding box center [589, 94] width 89 height 38
type input "36"
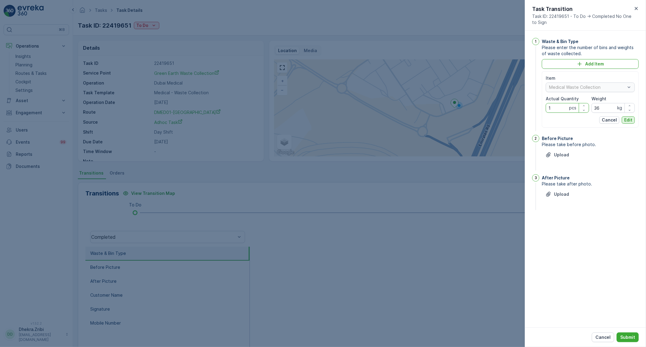
click at [629, 121] on p "Edit" at bounding box center [628, 120] width 8 height 6
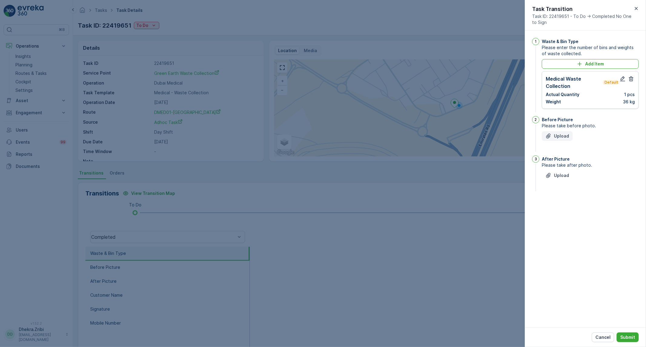
click at [570, 138] on button "Upload" at bounding box center [557, 136] width 31 height 10
click at [558, 204] on p "Upload" at bounding box center [561, 206] width 15 height 6
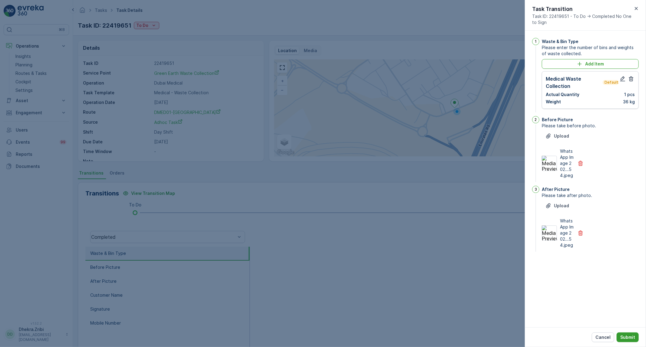
click at [628, 338] on p "Submit" at bounding box center [627, 337] width 15 height 6
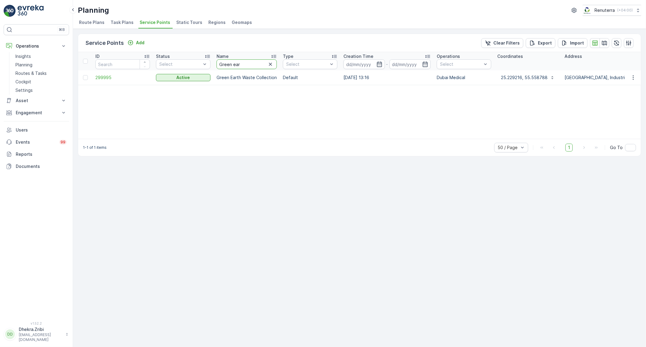
drag, startPoint x: 259, startPoint y: 65, endPoint x: 216, endPoint y: 63, distance: 44.0
click at [216, 63] on th "Name Green ear" at bounding box center [246, 61] width 66 height 18
type input "nepro"
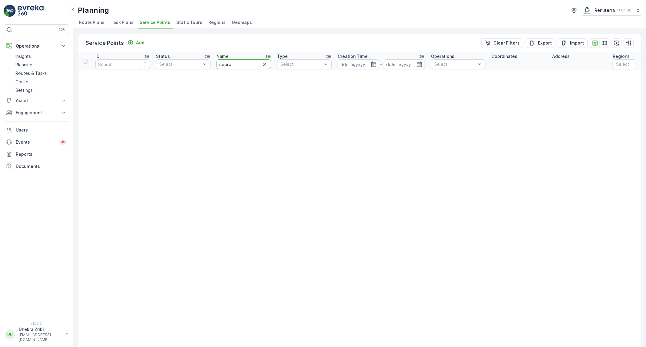
drag, startPoint x: 238, startPoint y: 64, endPoint x: 225, endPoint y: 63, distance: 12.4
click at [225, 63] on input "nepro" at bounding box center [243, 64] width 54 height 10
type input "nproe"
click at [265, 63] on icon "button" at bounding box center [264, 64] width 3 height 3
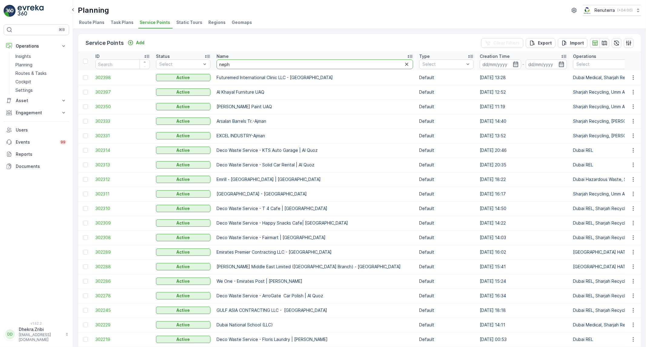
type input "nephr"
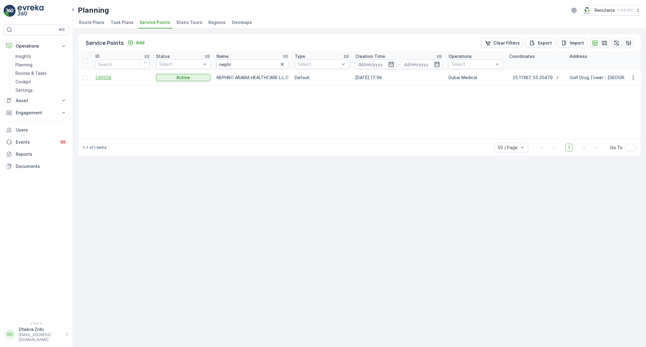
click at [108, 77] on span "246658" at bounding box center [122, 77] width 54 height 6
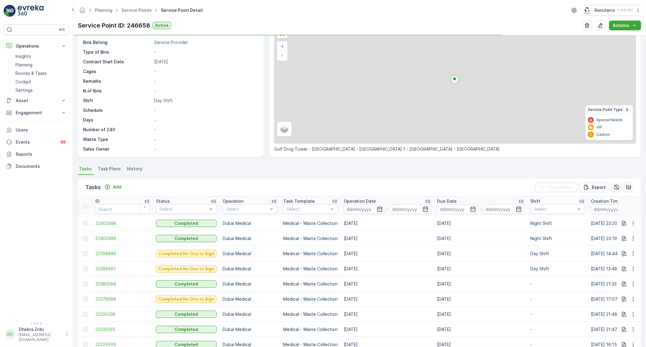
scroll to position [36, 0]
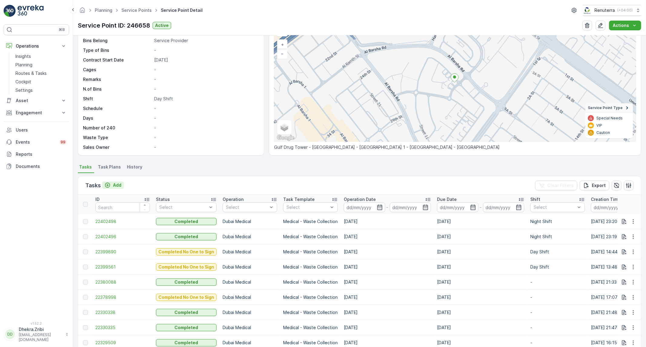
click at [116, 185] on p "Add" at bounding box center [117, 185] width 8 height 6
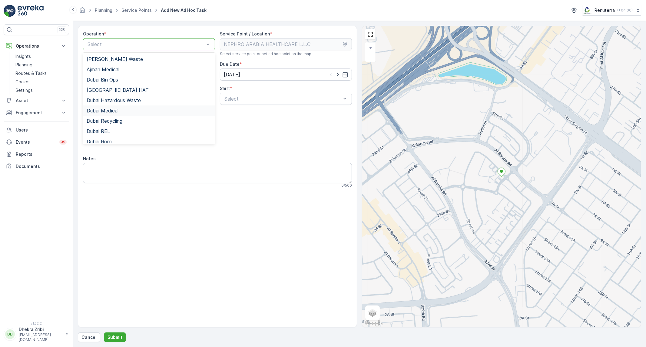
click at [118, 108] on span "Dubai Medical" at bounding box center [103, 110] width 32 height 5
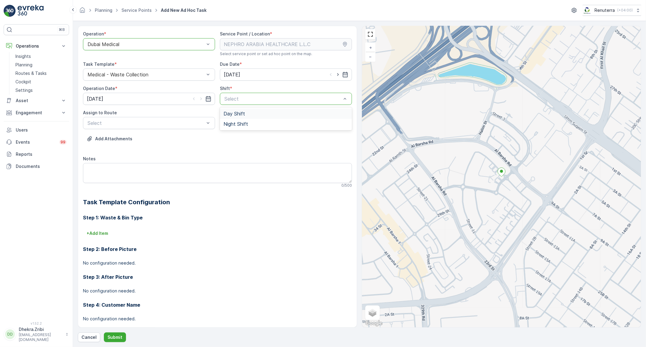
click at [238, 111] on span "Day Shift" at bounding box center [233, 113] width 21 height 5
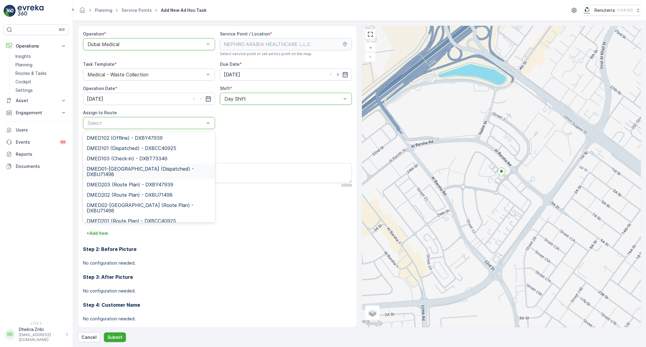
click at [150, 167] on span "DMED01-[GEOGRAPHIC_DATA] (Dispatched) - DXBU71498" at bounding box center [149, 171] width 125 height 11
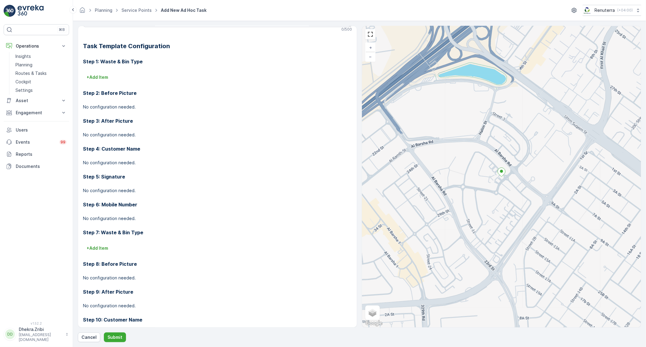
scroll to position [202, 0]
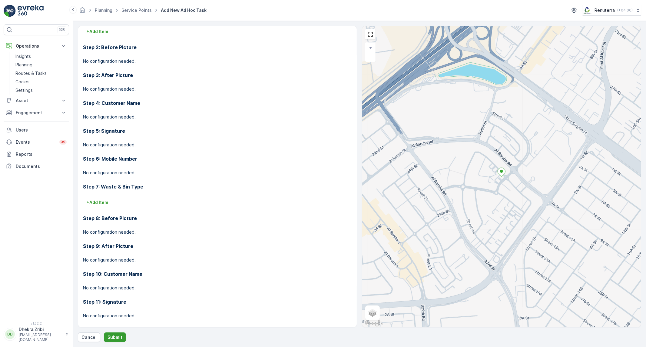
click at [120, 337] on p "Submit" at bounding box center [114, 337] width 15 height 6
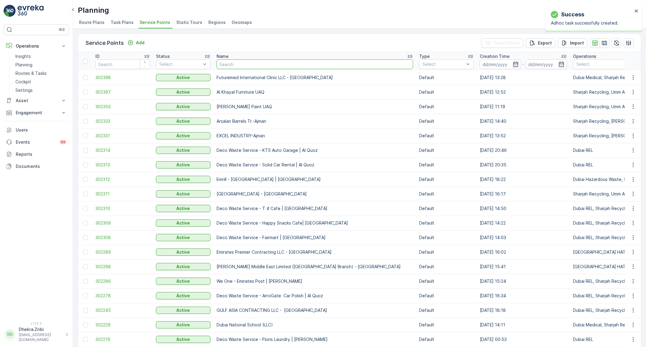
click at [250, 67] on input "text" at bounding box center [314, 64] width 196 height 10
type input "ne"
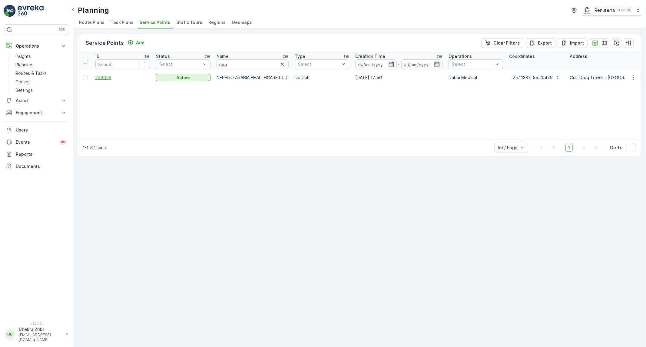
click at [106, 80] on span "246658" at bounding box center [122, 77] width 54 height 6
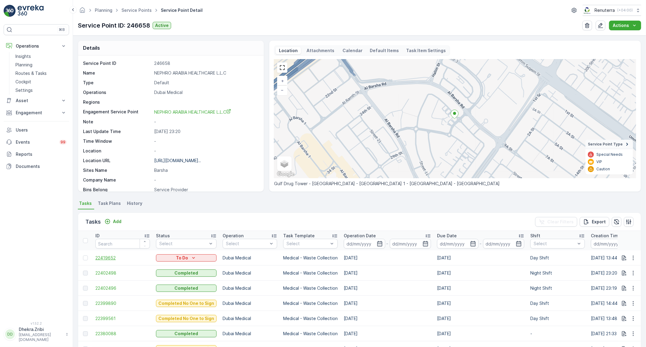
click at [110, 259] on span "22419652" at bounding box center [122, 258] width 54 height 6
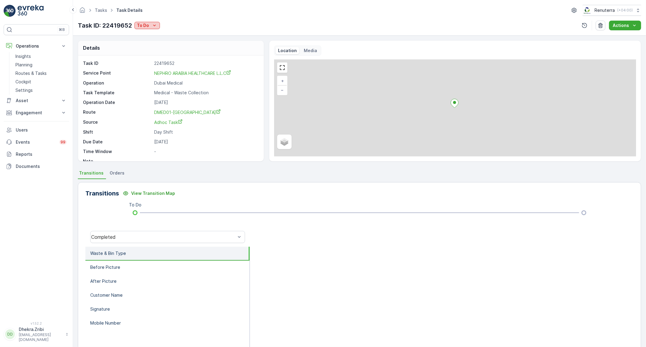
click at [137, 25] on p "To Do" at bounding box center [143, 25] width 12 height 6
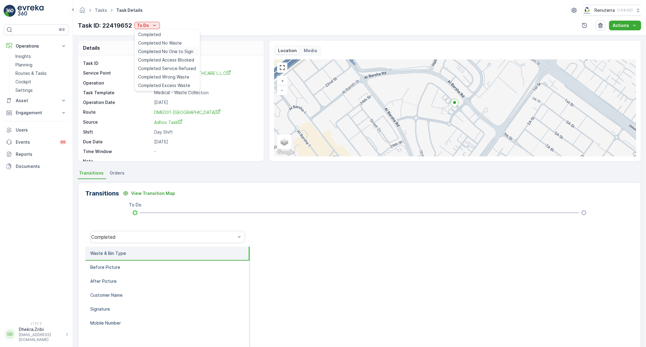
click at [166, 49] on span "Completed No One to Sign" at bounding box center [165, 51] width 55 height 6
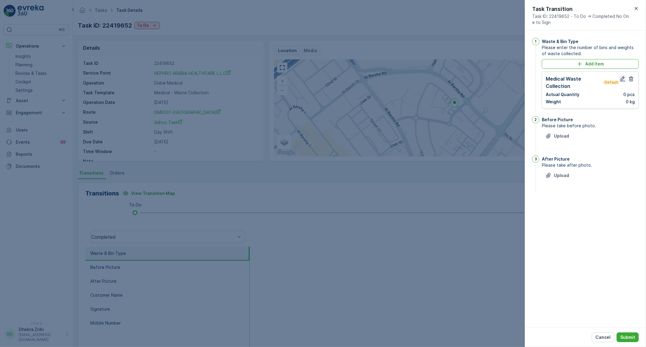
click at [622, 79] on icon "button" at bounding box center [622, 78] width 5 height 5
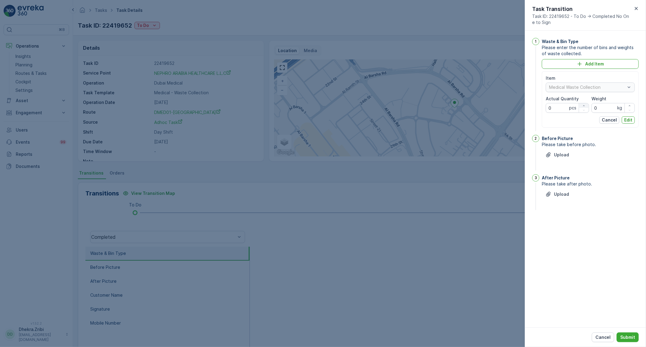
click at [581, 104] on div "button" at bounding box center [584, 106] width 10 height 4
type Quantity "1"
drag, startPoint x: 597, startPoint y: 107, endPoint x: 593, endPoint y: 108, distance: 4.3
click at [593, 108] on input "0" at bounding box center [612, 108] width 43 height 10
type input "6"
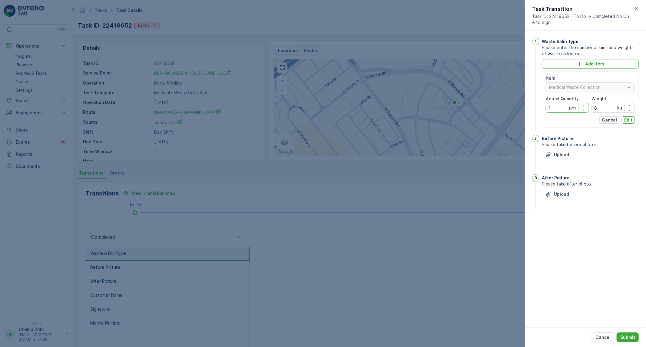
click at [632, 119] on p "Edit" at bounding box center [628, 120] width 8 height 6
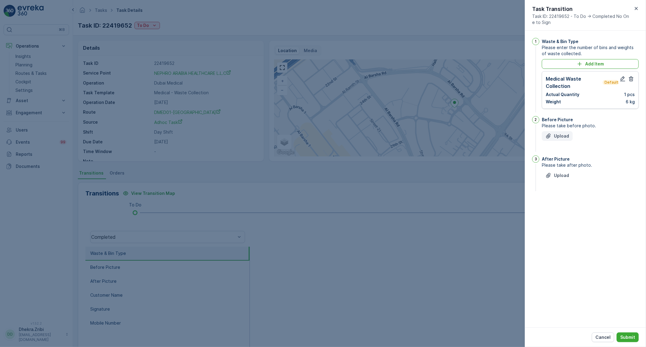
click at [562, 137] on p "Upload" at bounding box center [561, 136] width 15 height 6
click at [544, 206] on button "Upload" at bounding box center [557, 206] width 31 height 10
click at [634, 338] on p "Submit" at bounding box center [627, 337] width 15 height 6
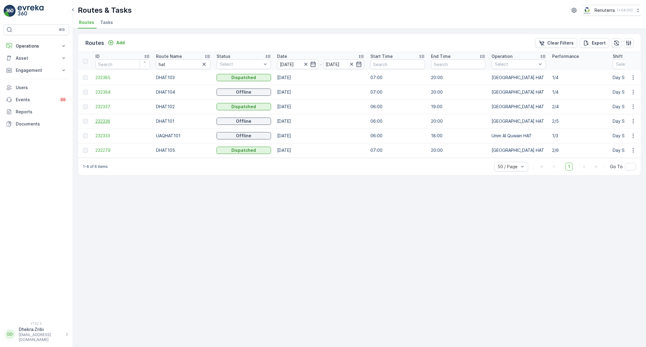
click at [102, 118] on span "232336" at bounding box center [122, 121] width 54 height 6
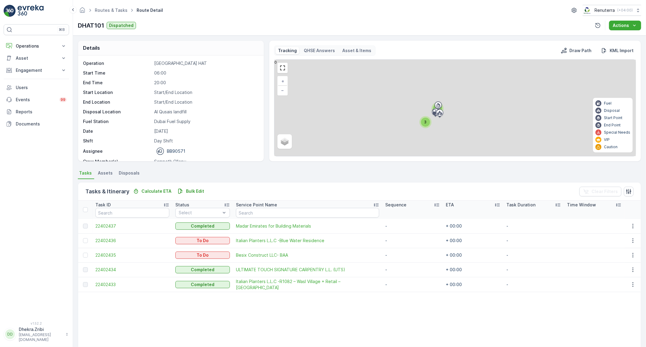
scroll to position [19, 0]
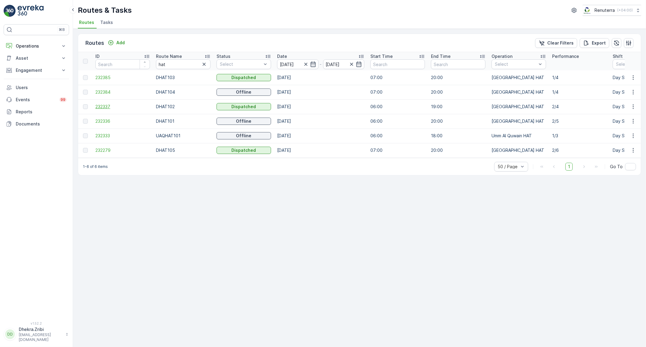
click at [106, 106] on span "232337" at bounding box center [122, 107] width 54 height 6
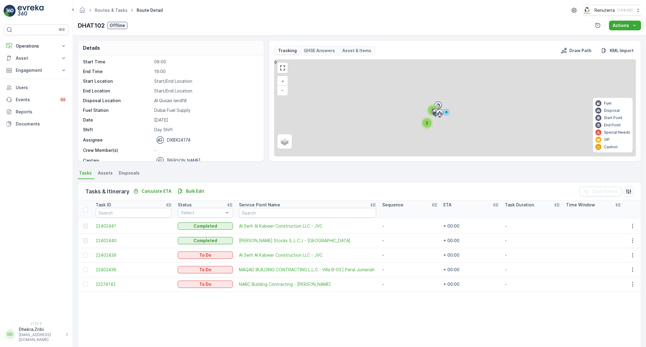
scroll to position [19, 0]
